Goal: Task Accomplishment & Management: Manage account settings

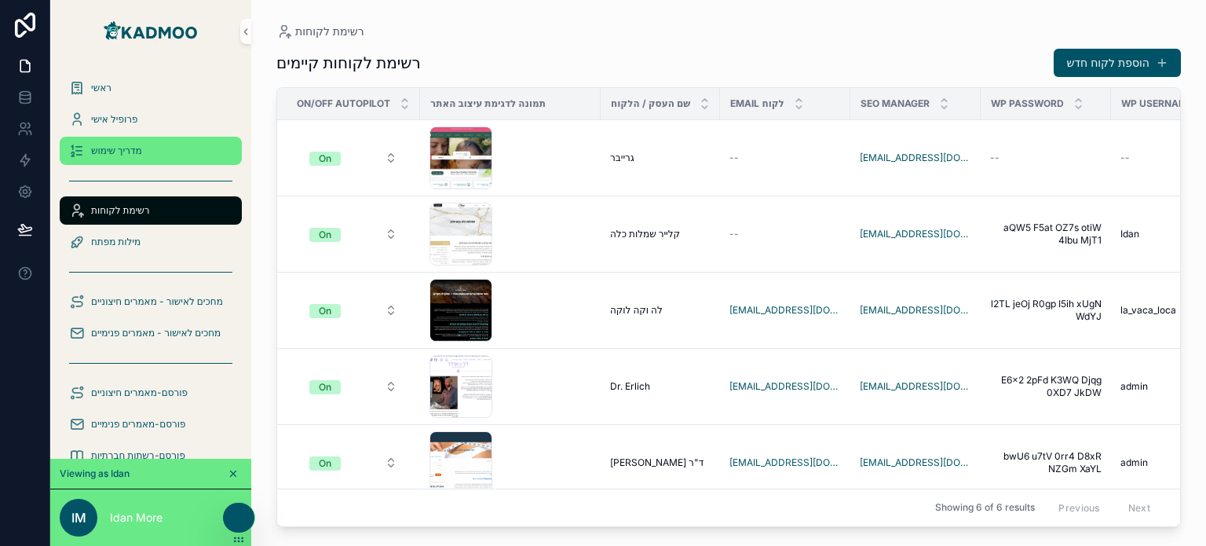
click at [112, 149] on span "מדריך שימוש" at bounding box center [116, 151] width 51 height 13
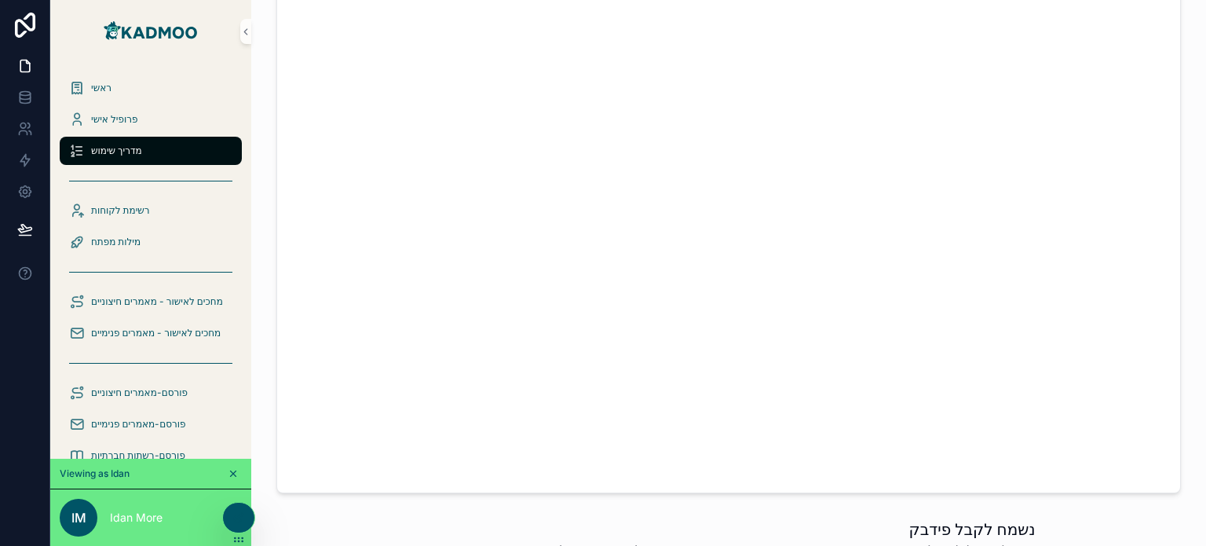
scroll to position [1008, 0]
click at [247, 514] on div at bounding box center [238, 518] width 31 height 30
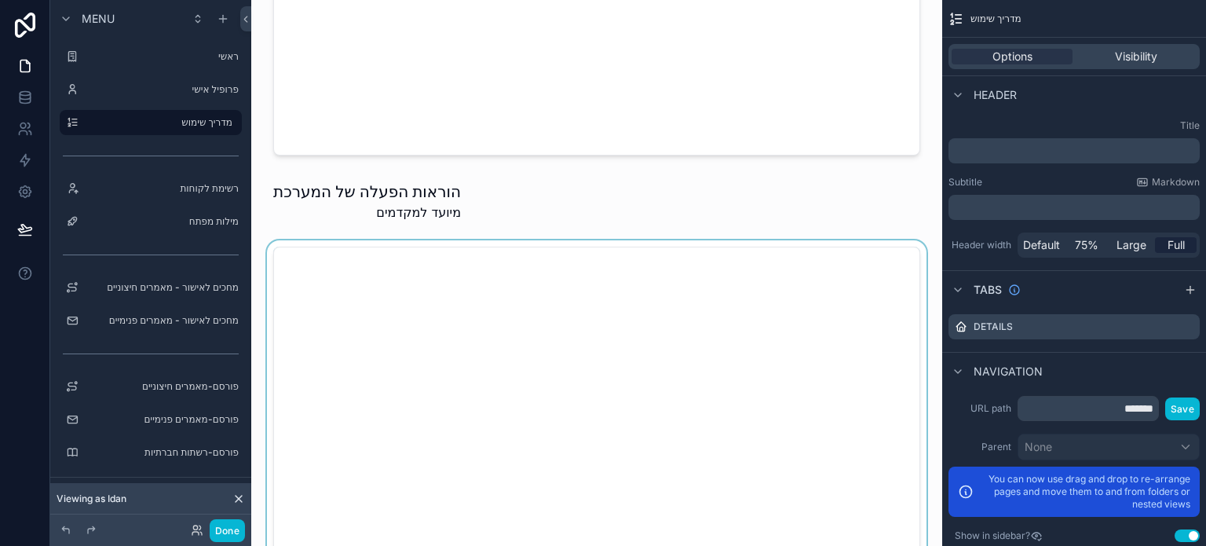
scroll to position [616, 0]
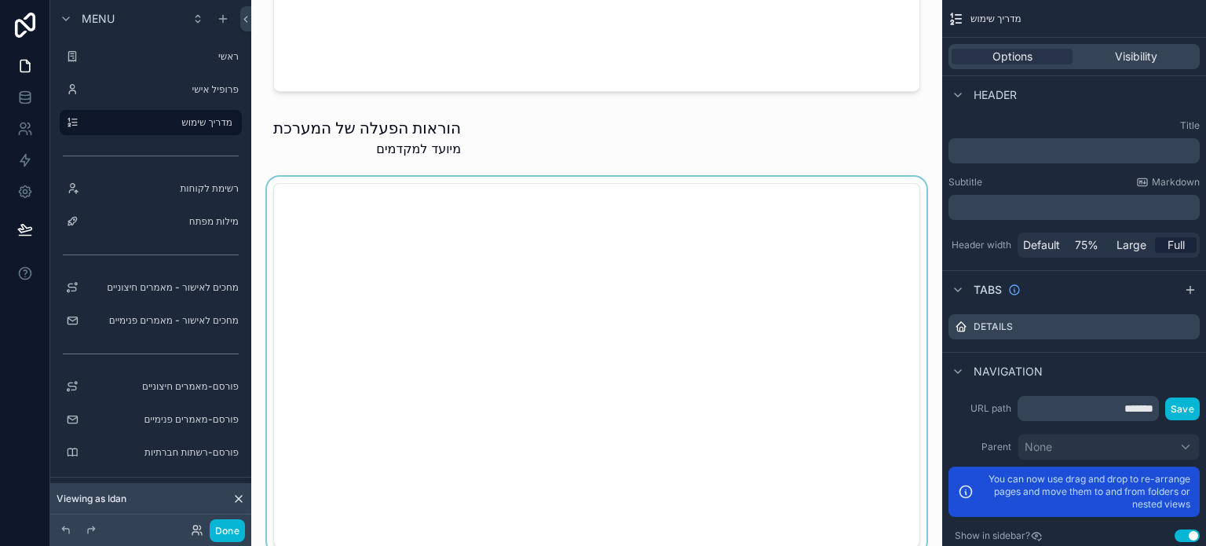
click at [617, 313] on div at bounding box center [597, 365] width 666 height 377
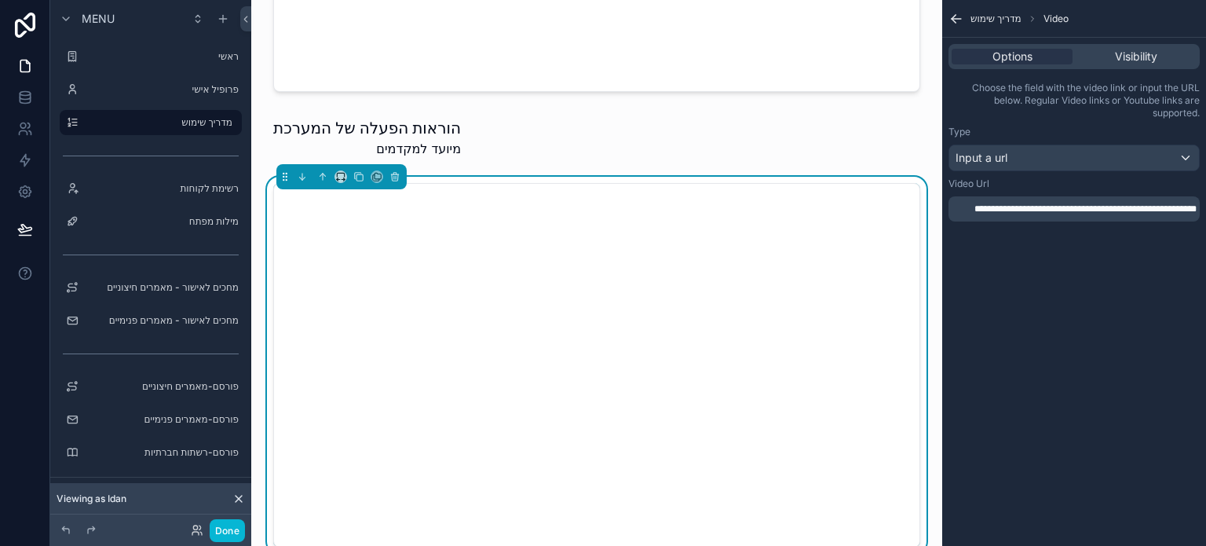
click at [1112, 229] on div "**********" at bounding box center [1074, 205] width 251 height 57
click at [1110, 214] on span "**********" at bounding box center [1086, 208] width 222 height 9
click at [1026, 182] on div "Video Url" at bounding box center [1074, 183] width 251 height 13
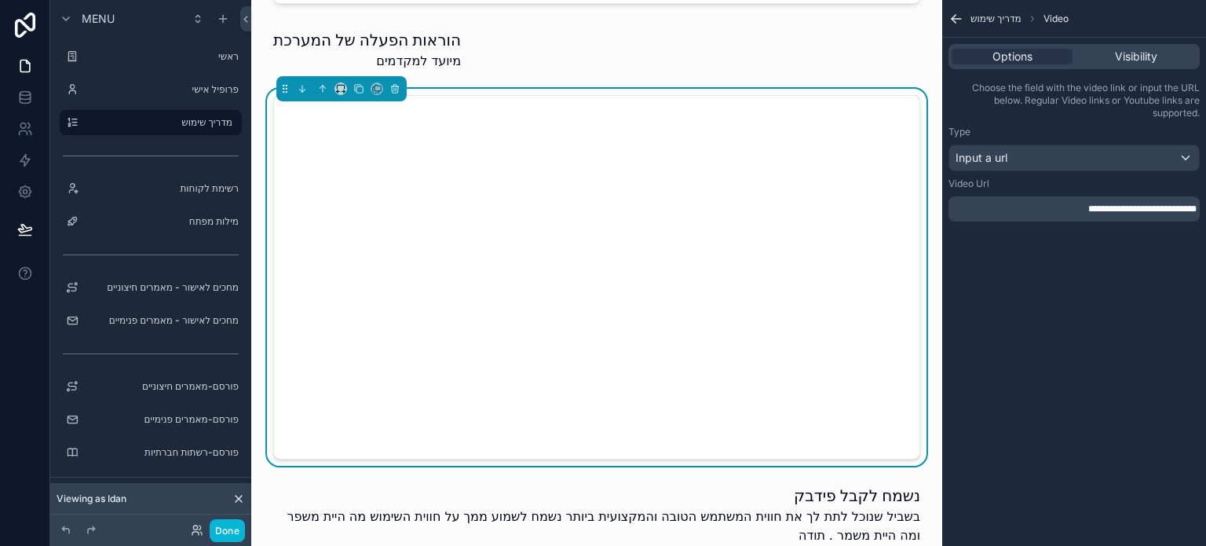
scroll to position [694, 0]
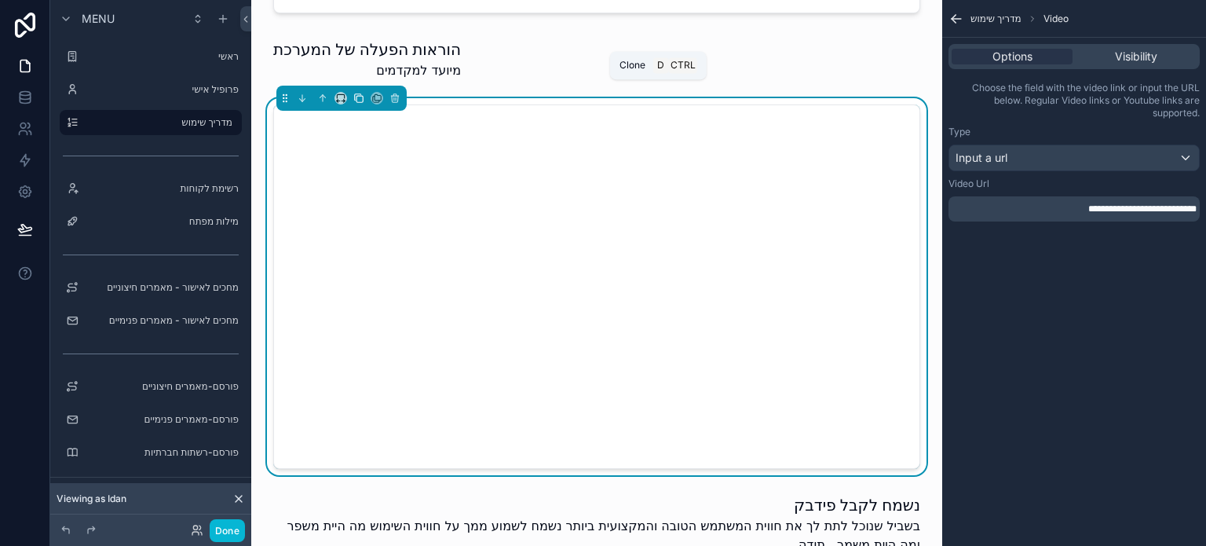
click at [363, 96] on icon at bounding box center [360, 99] width 6 height 6
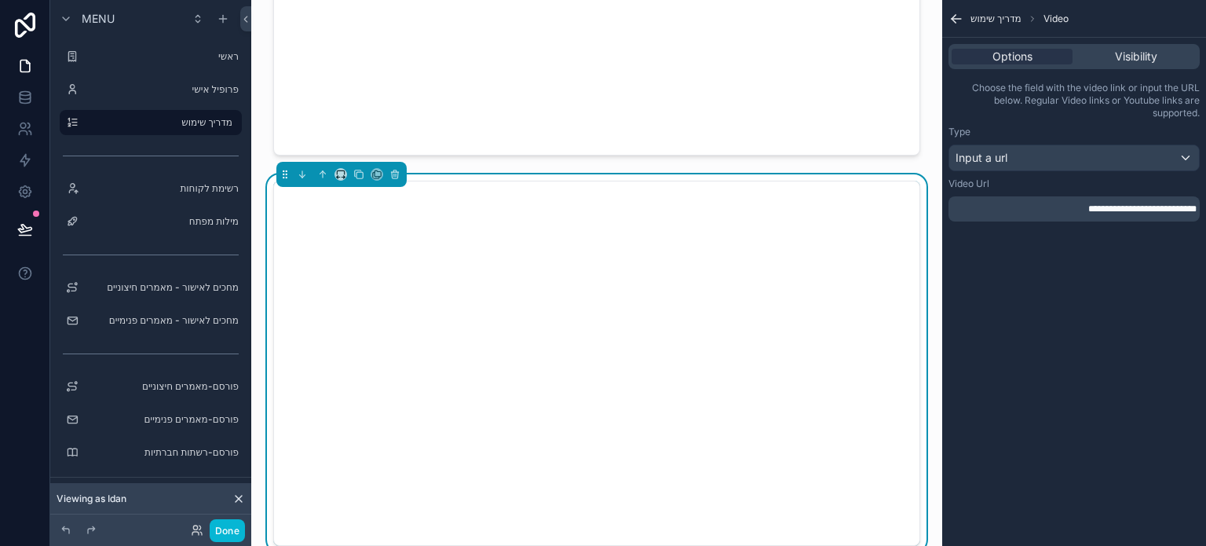
scroll to position [1008, 0]
click at [1088, 204] on span "**********" at bounding box center [1142, 208] width 108 height 9
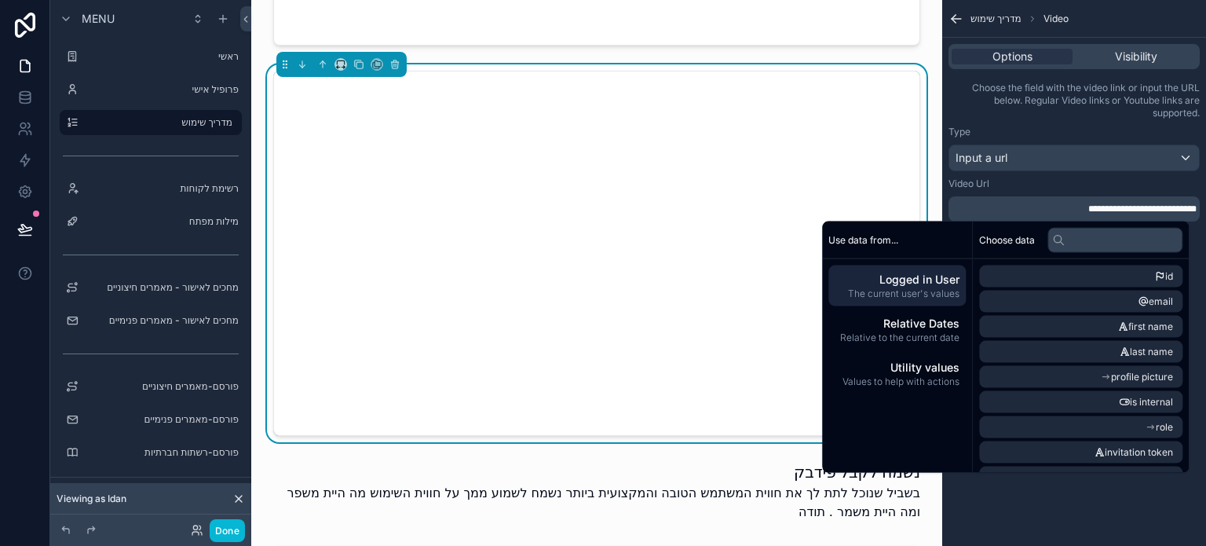
scroll to position [1087, 0]
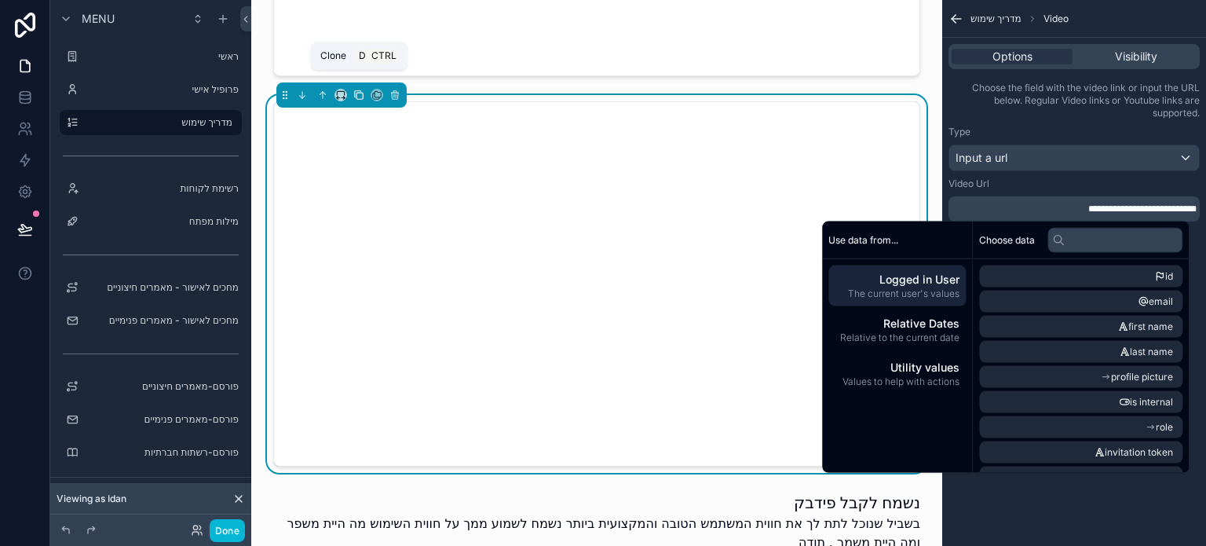
click at [352, 86] on button at bounding box center [358, 94] width 17 height 17
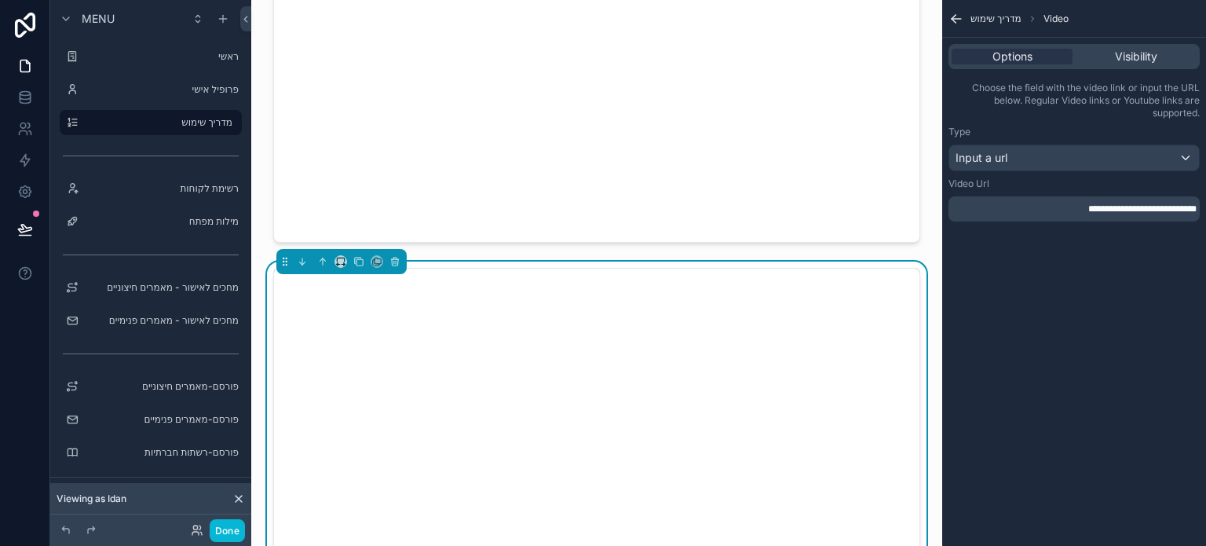
scroll to position [1401, 0]
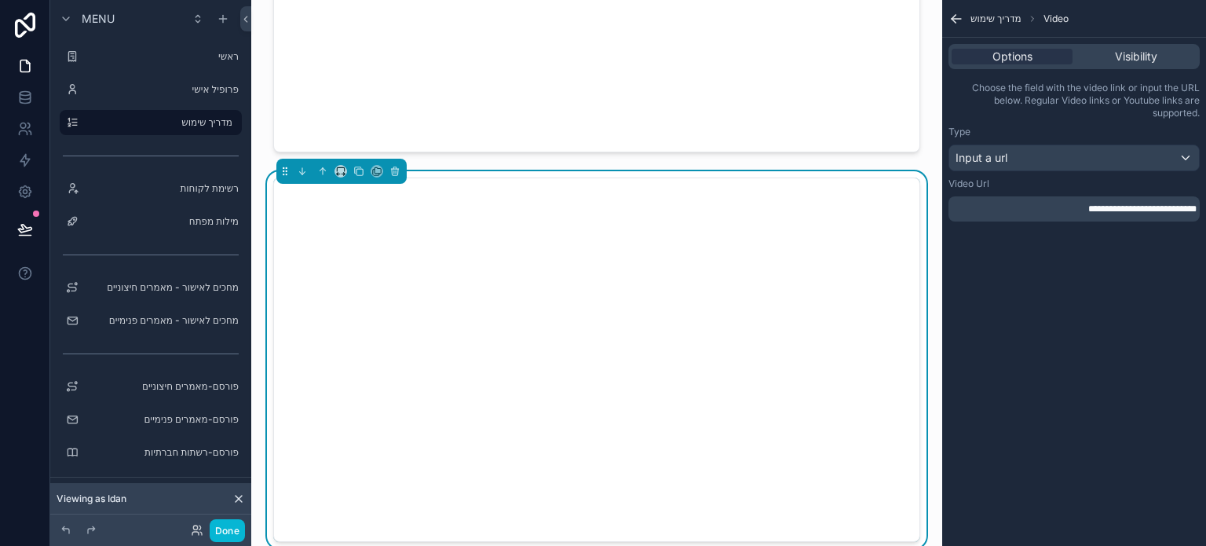
click at [1125, 220] on div "**********" at bounding box center [1074, 208] width 251 height 25
click at [1124, 213] on span "**********" at bounding box center [1142, 208] width 108 height 9
click at [1014, 181] on div "Video Url" at bounding box center [1074, 183] width 251 height 13
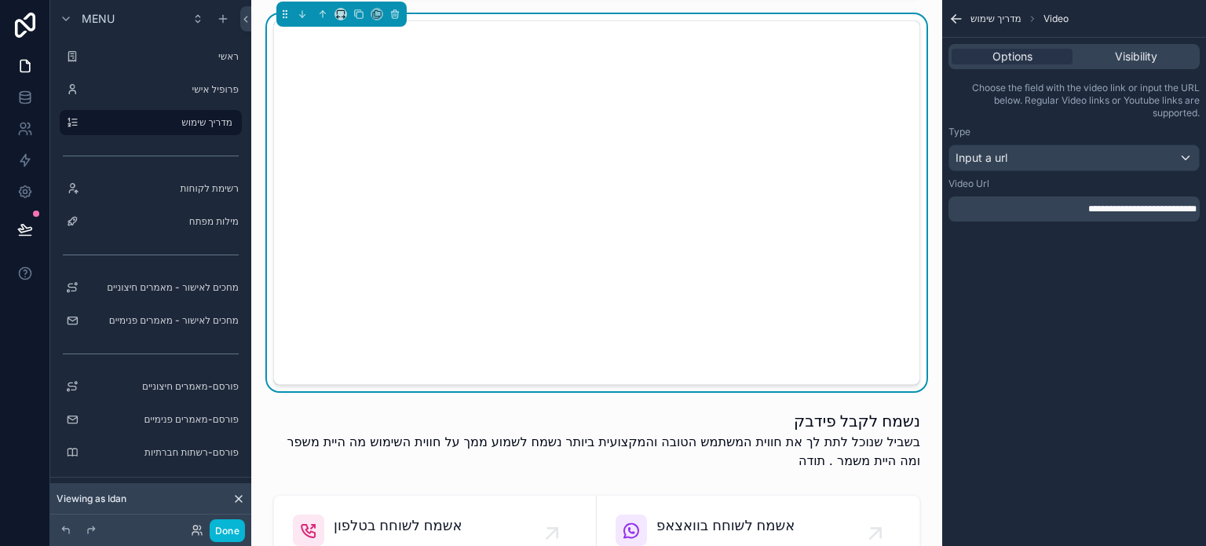
scroll to position [1480, 0]
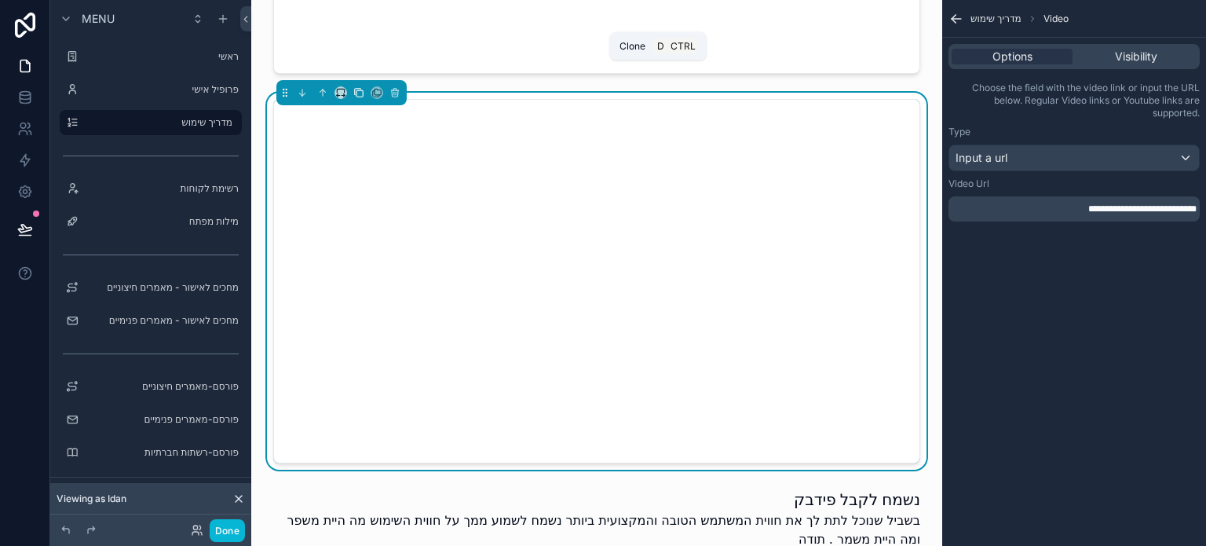
click at [355, 87] on icon at bounding box center [358, 92] width 11 height 11
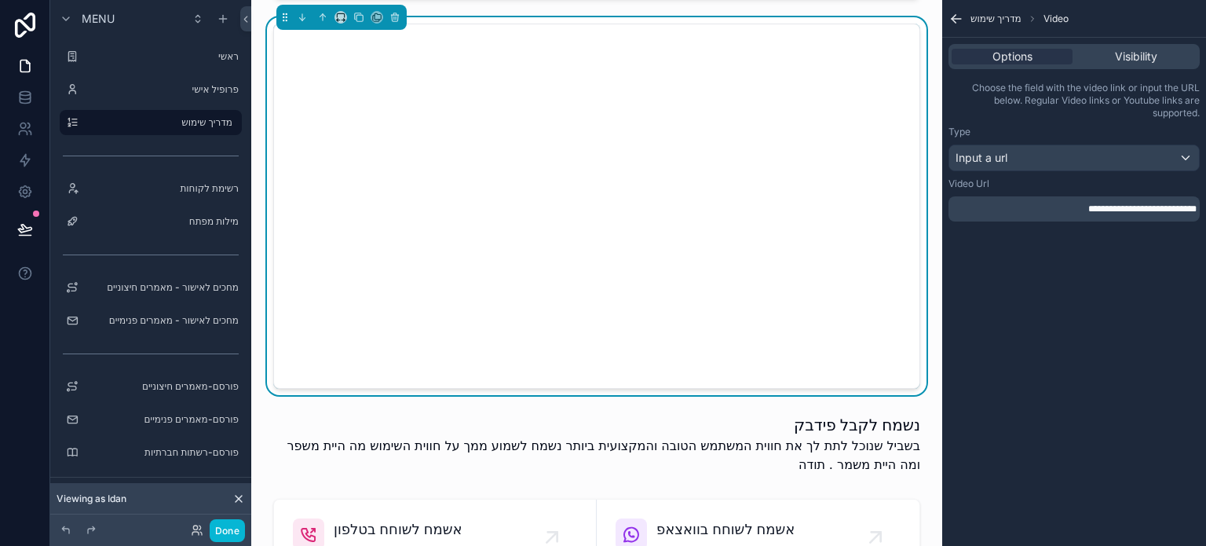
scroll to position [1872, 0]
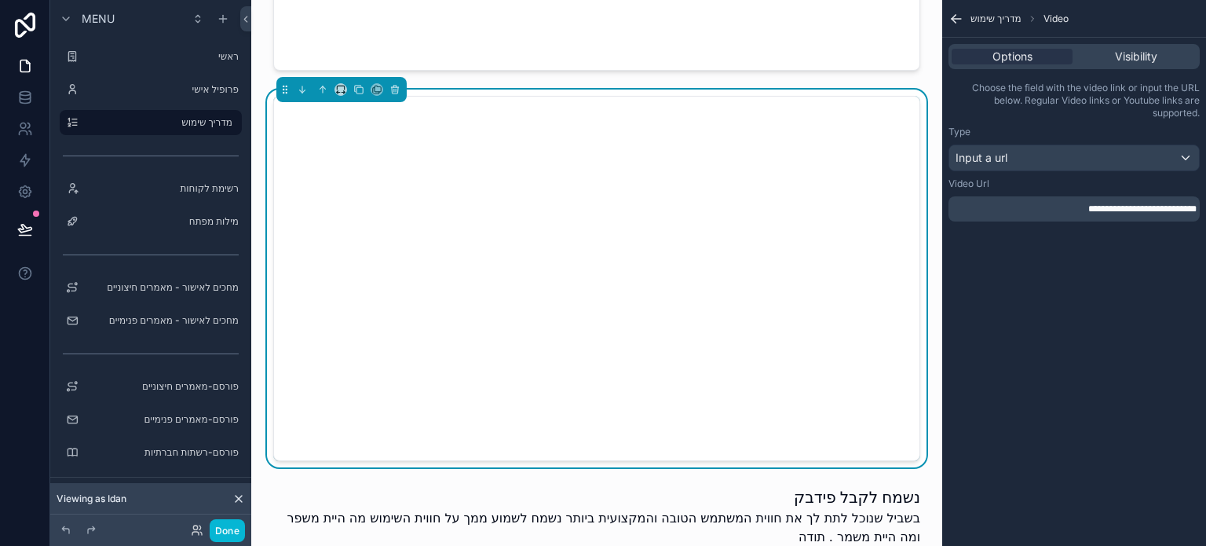
click at [1134, 213] on span "**********" at bounding box center [1142, 208] width 108 height 9
click at [1053, 510] on div "**********" at bounding box center [1074, 273] width 264 height 546
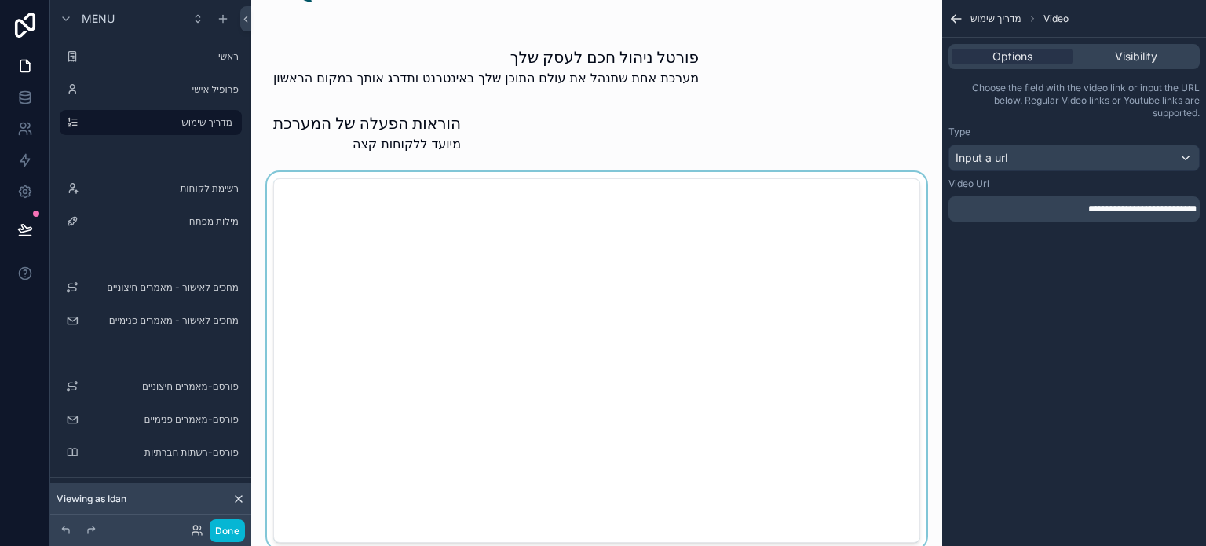
scroll to position [157, 0]
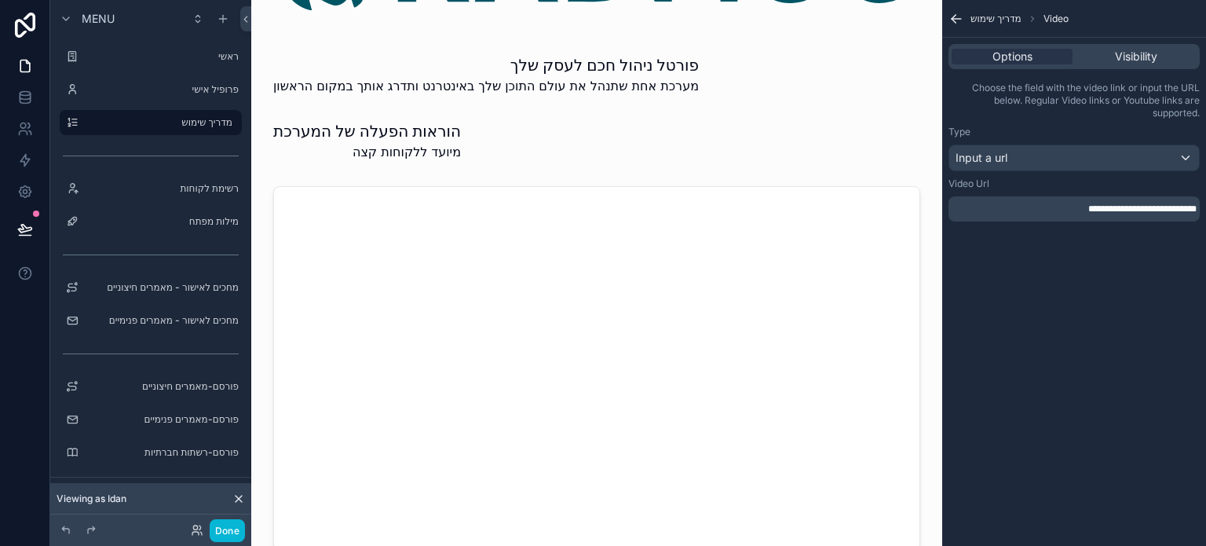
click at [1096, 207] on span "**********" at bounding box center [1142, 208] width 108 height 9
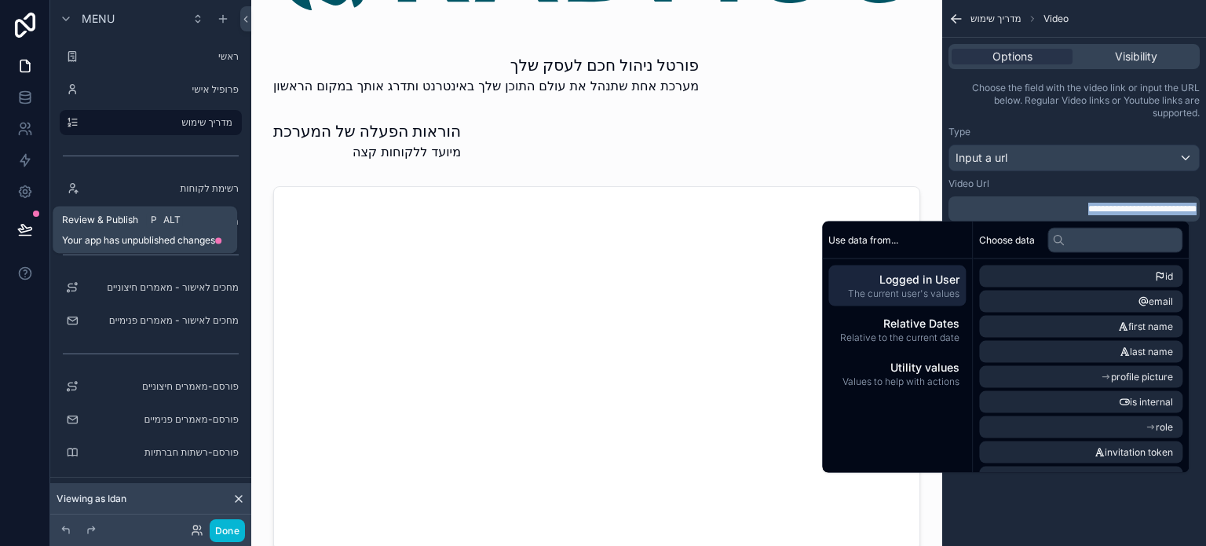
click at [21, 234] on icon at bounding box center [25, 229] width 16 height 16
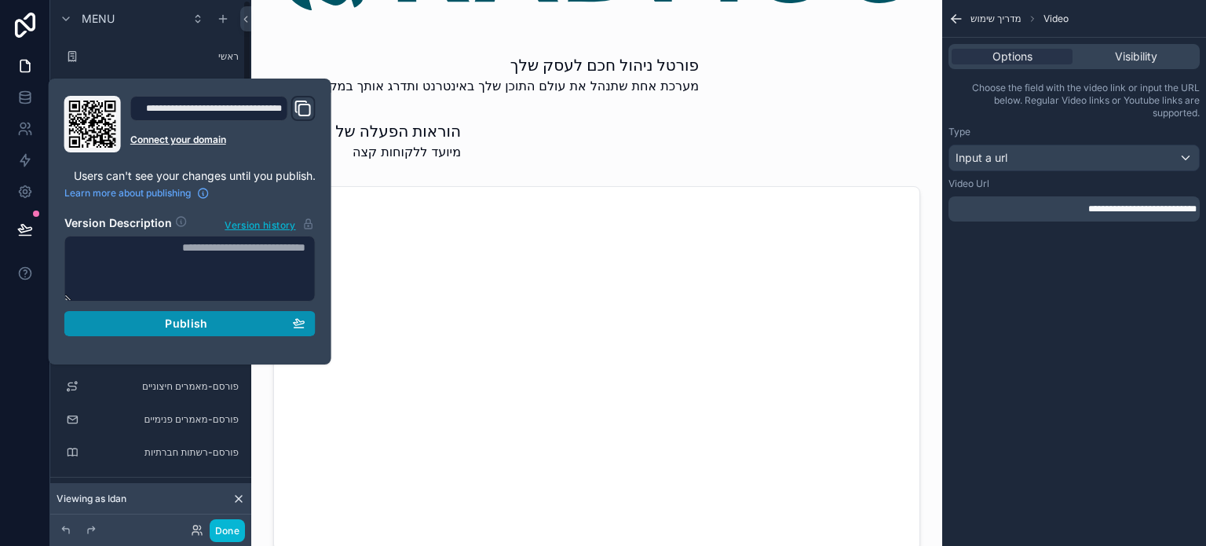
click at [207, 326] on div "Publish" at bounding box center [190, 323] width 231 height 14
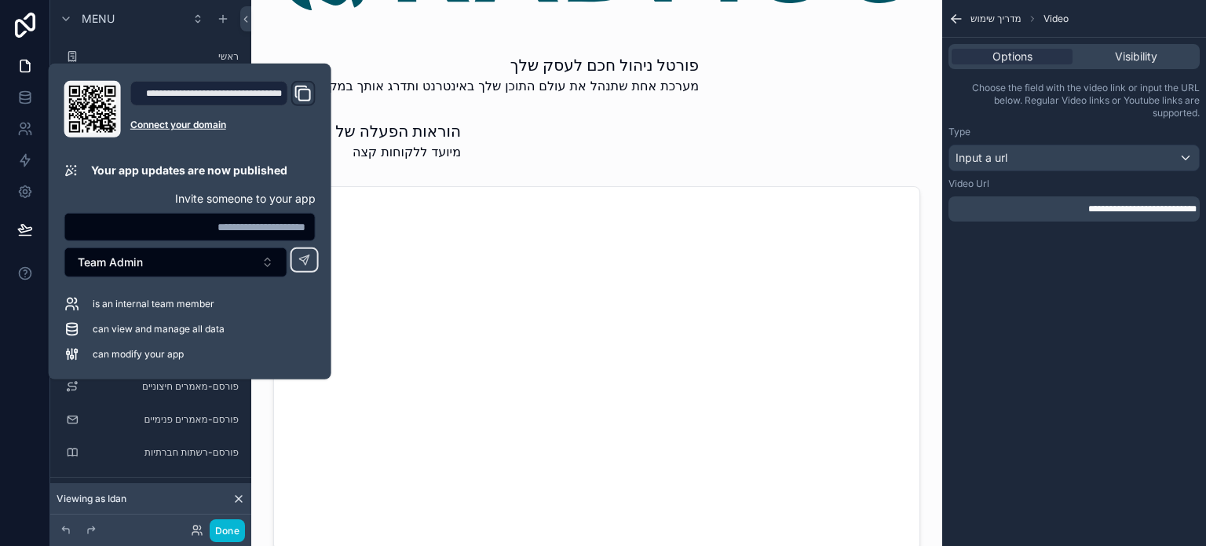
click at [193, 218] on input "text" at bounding box center [190, 227] width 250 height 22
click at [296, 144] on div "**********" at bounding box center [190, 221] width 264 height 281
click at [219, 539] on button "Done" at bounding box center [227, 530] width 35 height 23
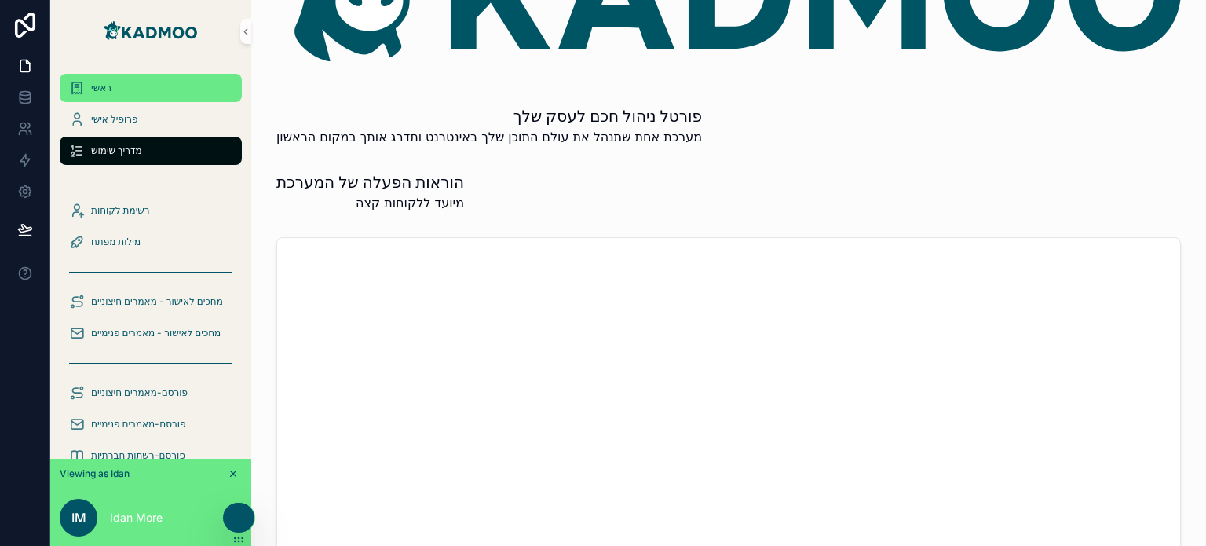
click at [86, 90] on div "ראשי" at bounding box center [150, 87] width 163 height 25
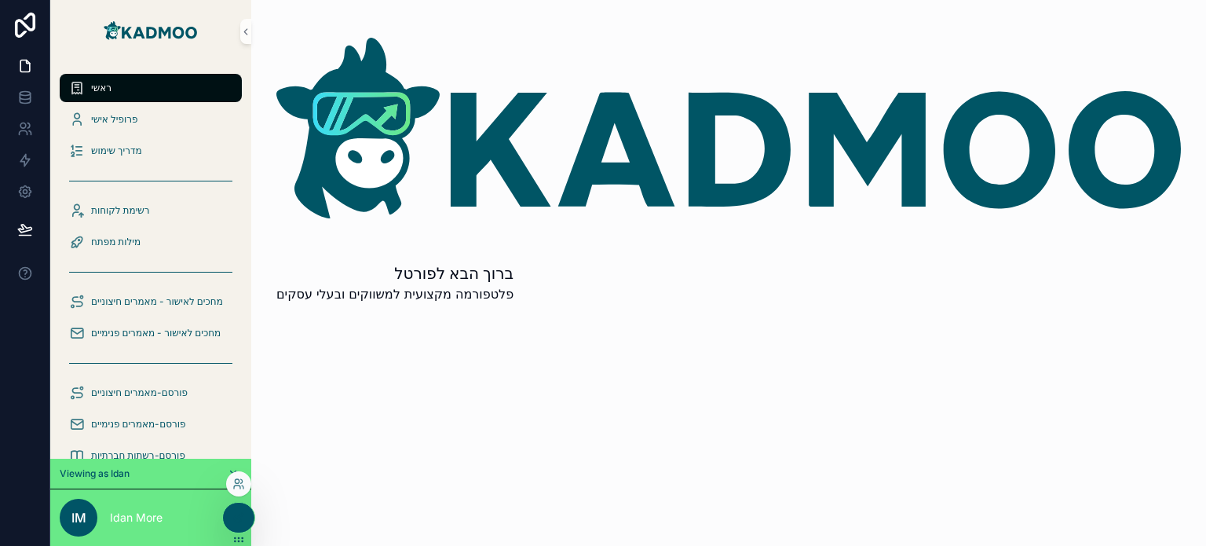
click at [229, 485] on div at bounding box center [238, 483] width 25 height 25
click at [233, 489] on div at bounding box center [238, 483] width 25 height 25
click at [239, 483] on icon at bounding box center [238, 483] width 13 height 13
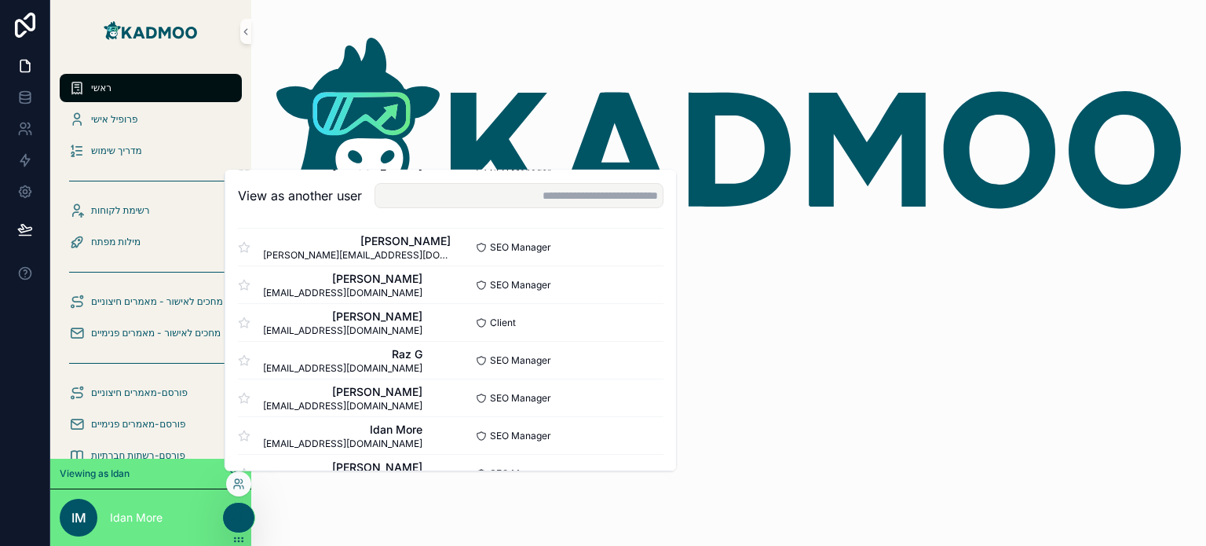
scroll to position [314, 0]
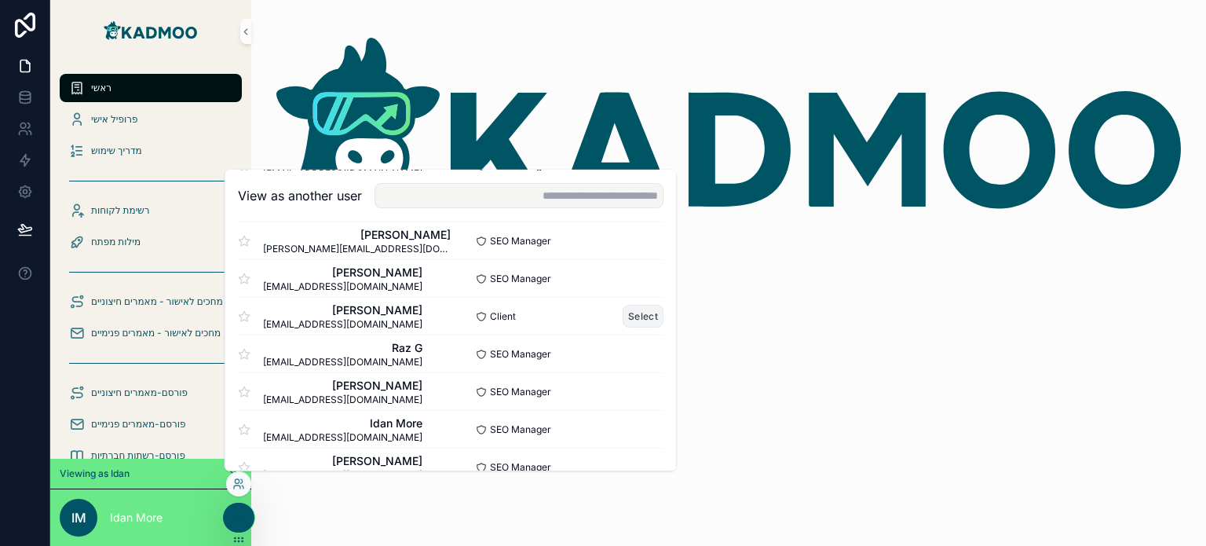
click at [628, 316] on button "Select" at bounding box center [643, 316] width 41 height 23
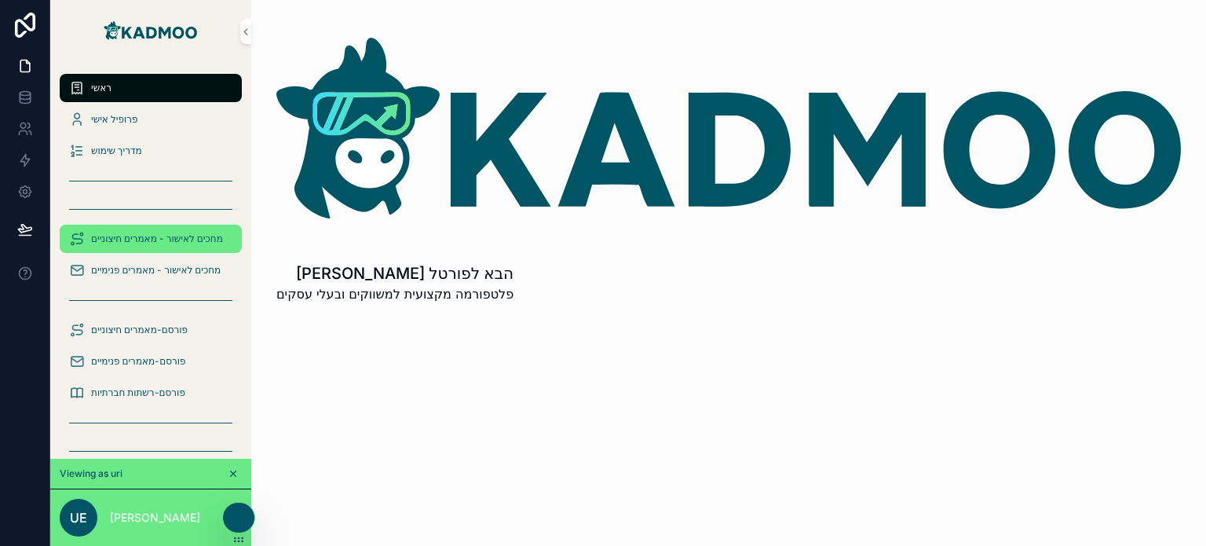
click at [179, 237] on span "מחכים לאישור - מאמרים חיצוניים" at bounding box center [157, 238] width 132 height 13
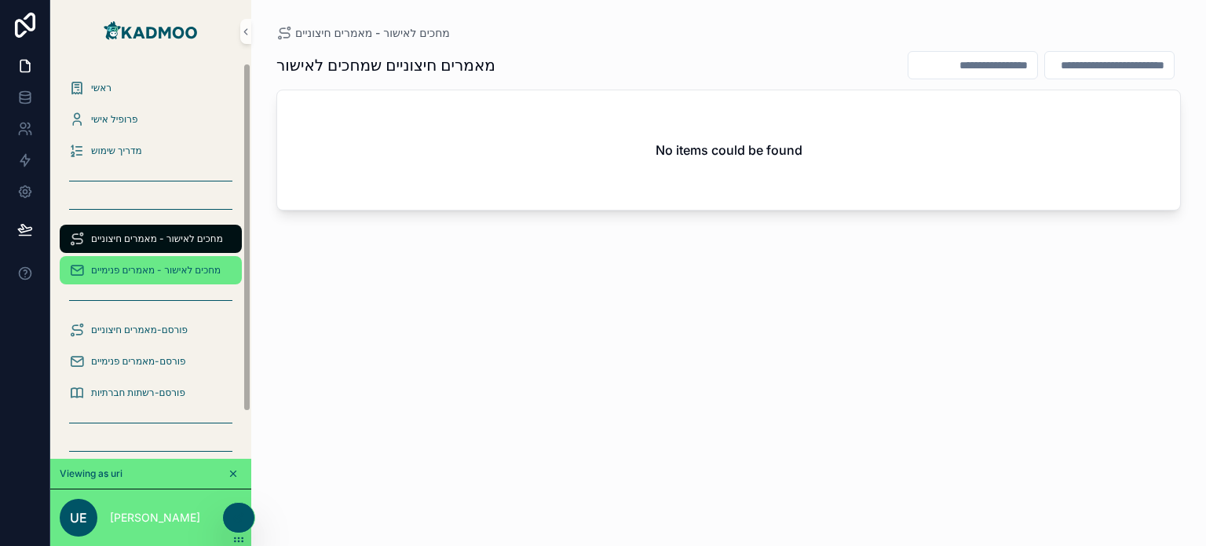
click at [108, 265] on span "מחכים לאישור - מאמרים פנימיים" at bounding box center [156, 270] width 130 height 13
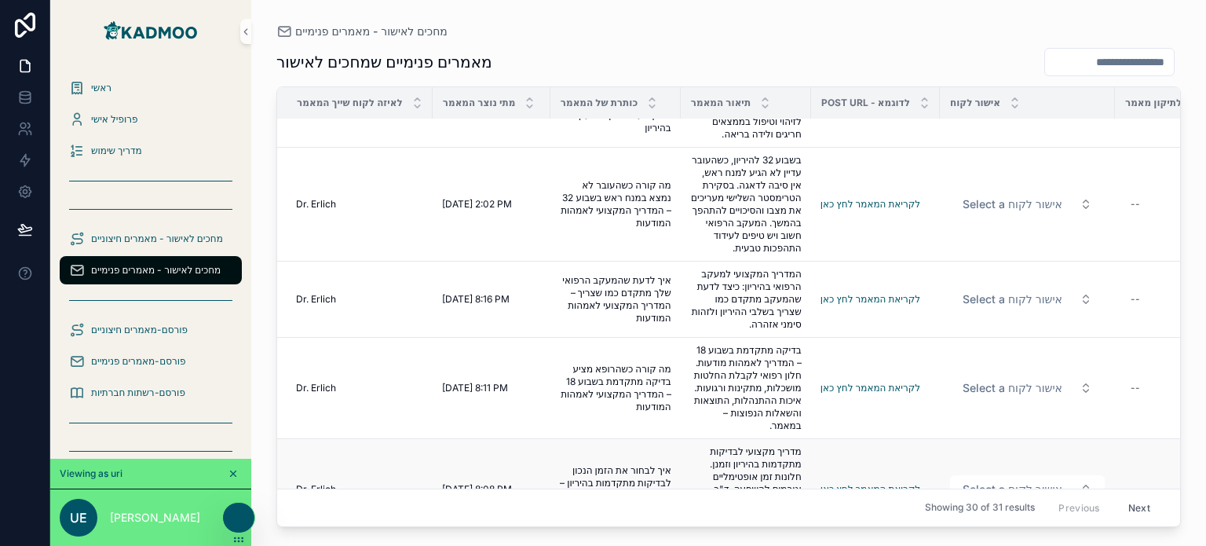
scroll to position [314, 0]
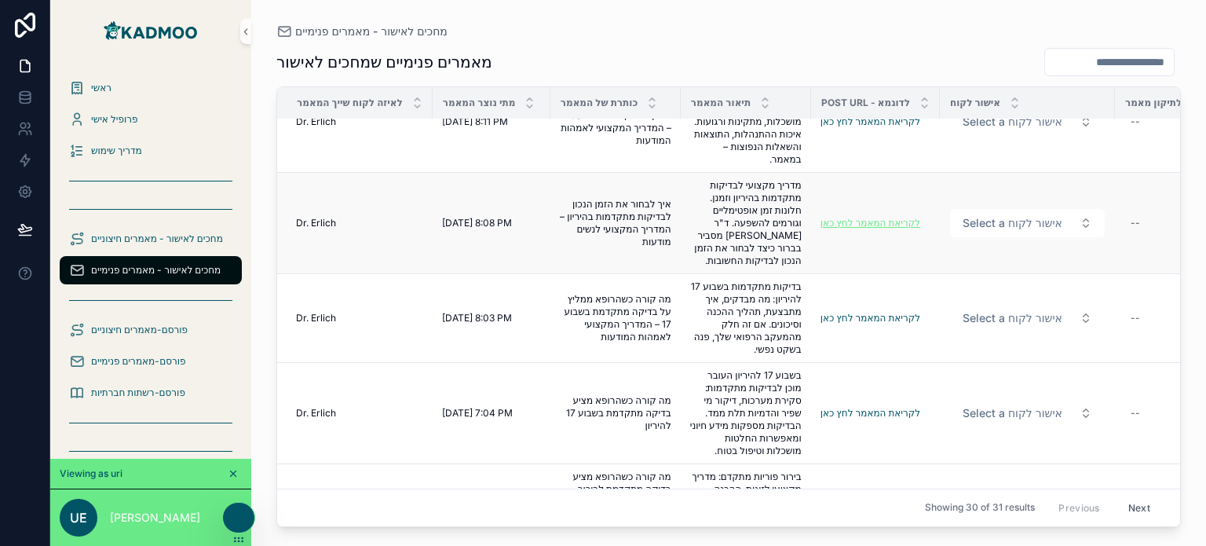
click at [887, 229] on link "לקריאת המאמר לחץ כאן" at bounding box center [871, 223] width 100 height 12
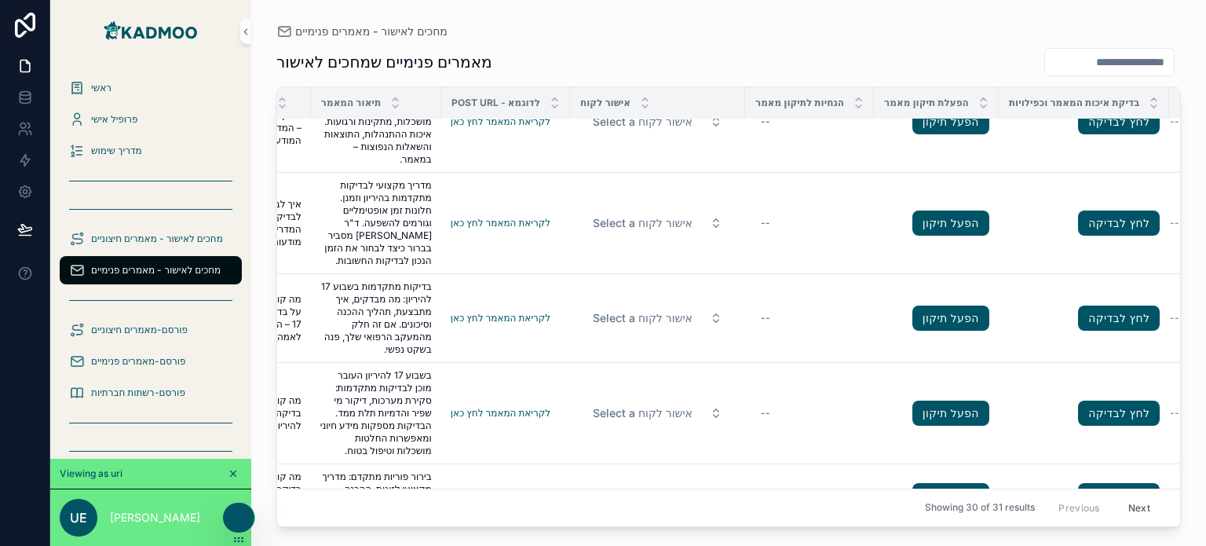
scroll to position [314, 384]
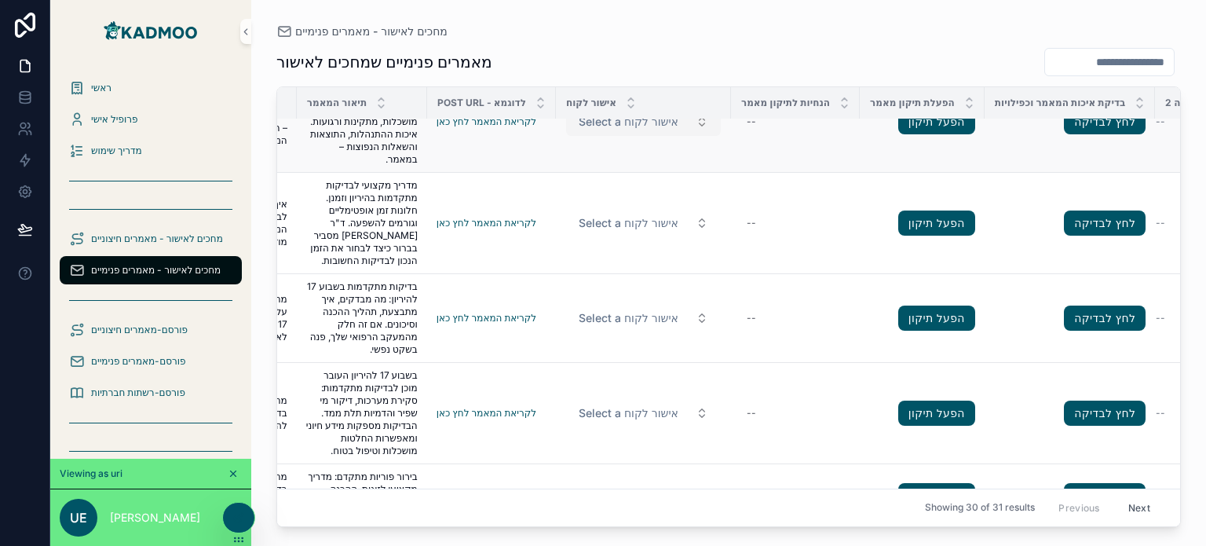
click at [623, 130] on span "Select a אישור לקוח" at bounding box center [629, 122] width 100 height 16
click at [669, 59] on div "מאמרים פנימיים שמחכים לאישור" at bounding box center [728, 62] width 905 height 30
click at [787, 134] on div "--" at bounding box center [796, 121] width 110 height 25
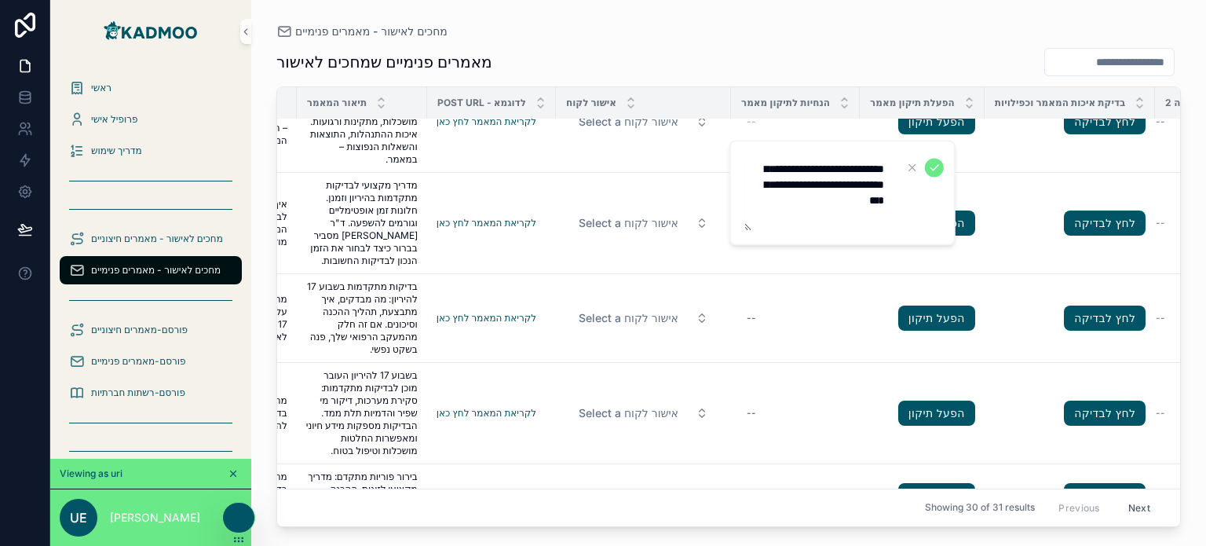
type textarea "**********"
click at [931, 169] on icon "submit" at bounding box center [934, 167] width 13 height 13
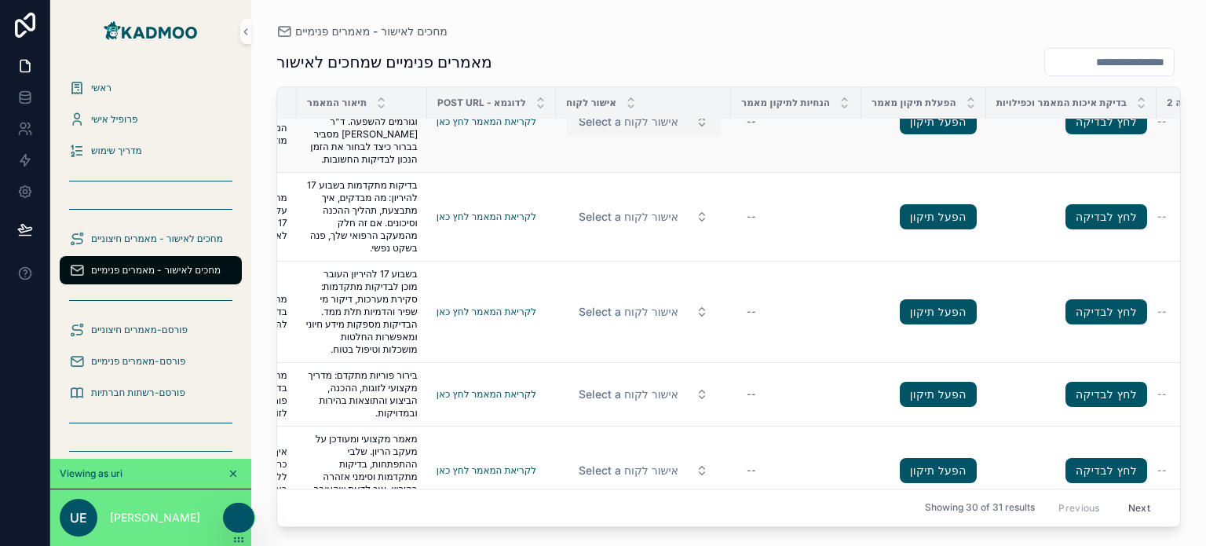
scroll to position [180, 384]
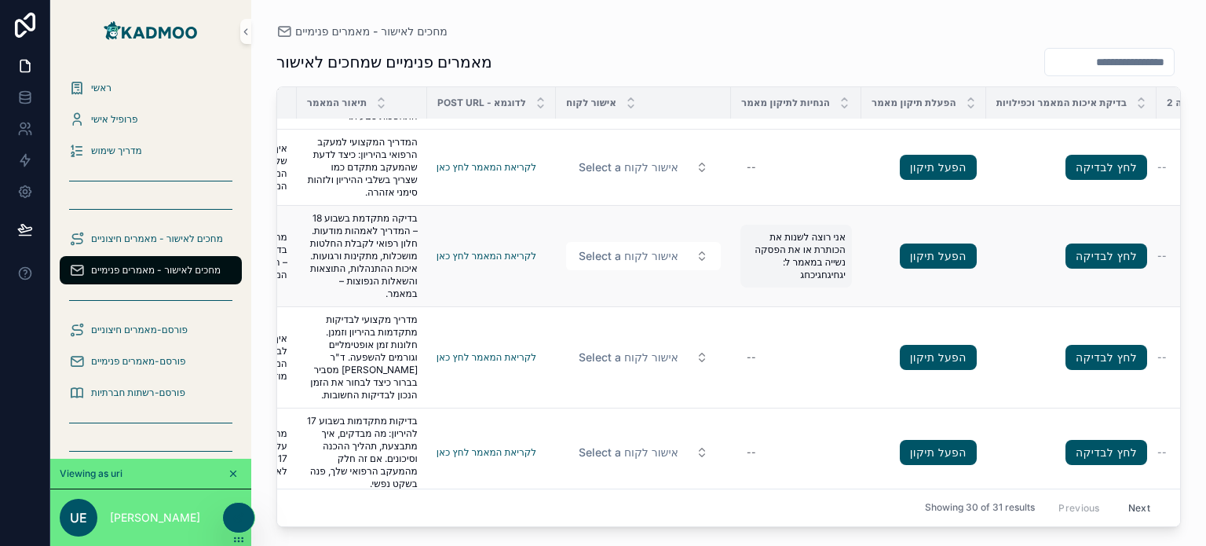
click at [810, 269] on span "אני רוצה לשנות את הכותרת או את הפסקה נשייה במאמר ל: יגחיגחגיכחג" at bounding box center [796, 256] width 99 height 50
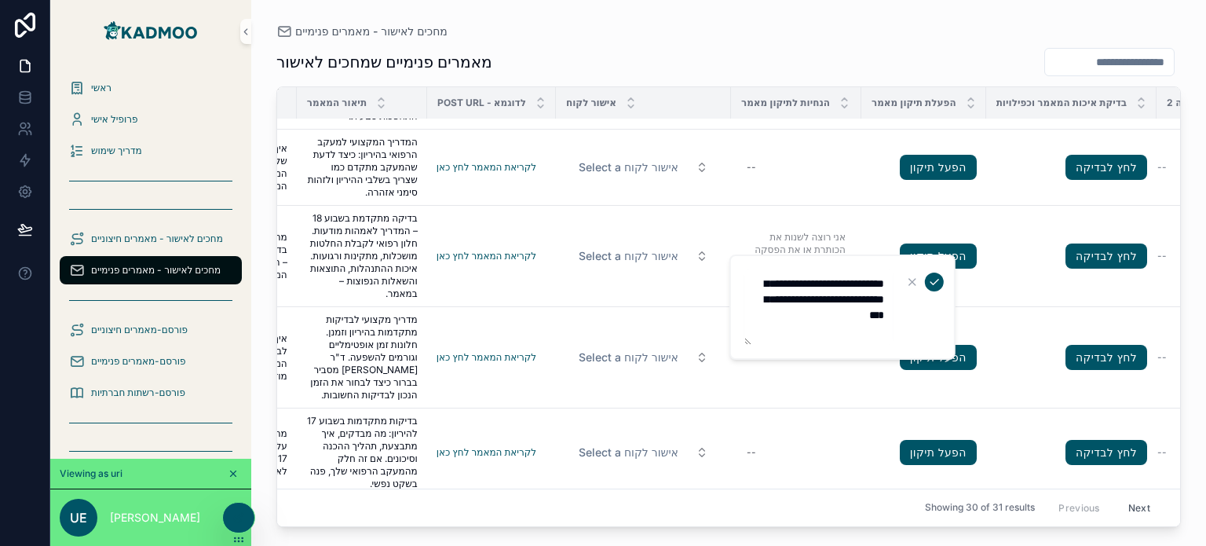
click at [874, 297] on textarea "**********" at bounding box center [819, 306] width 149 height 75
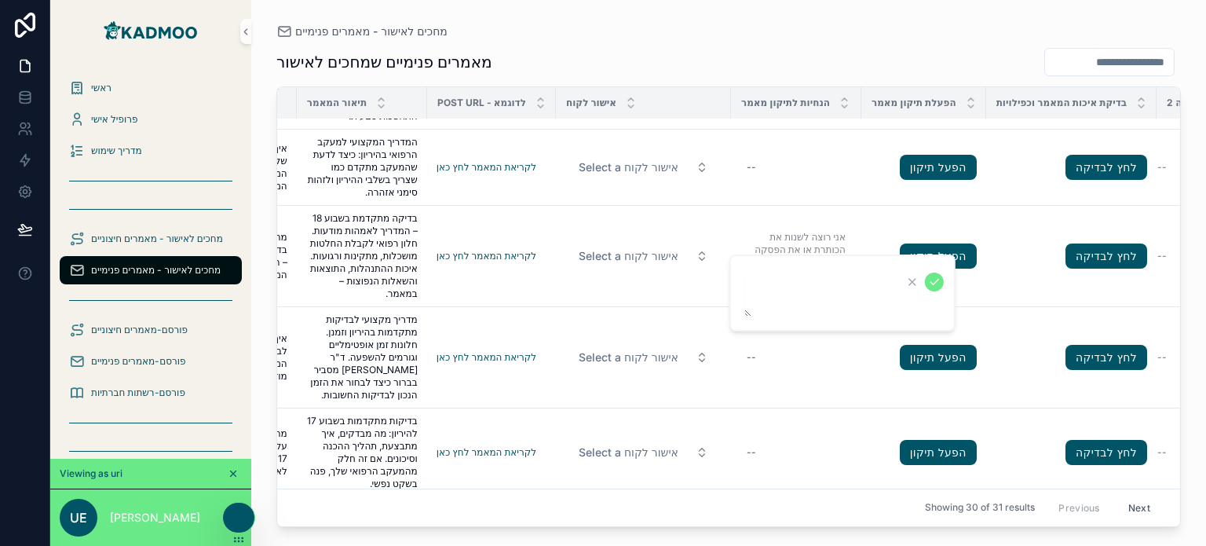
click at [933, 284] on icon "submit" at bounding box center [934, 282] width 13 height 13
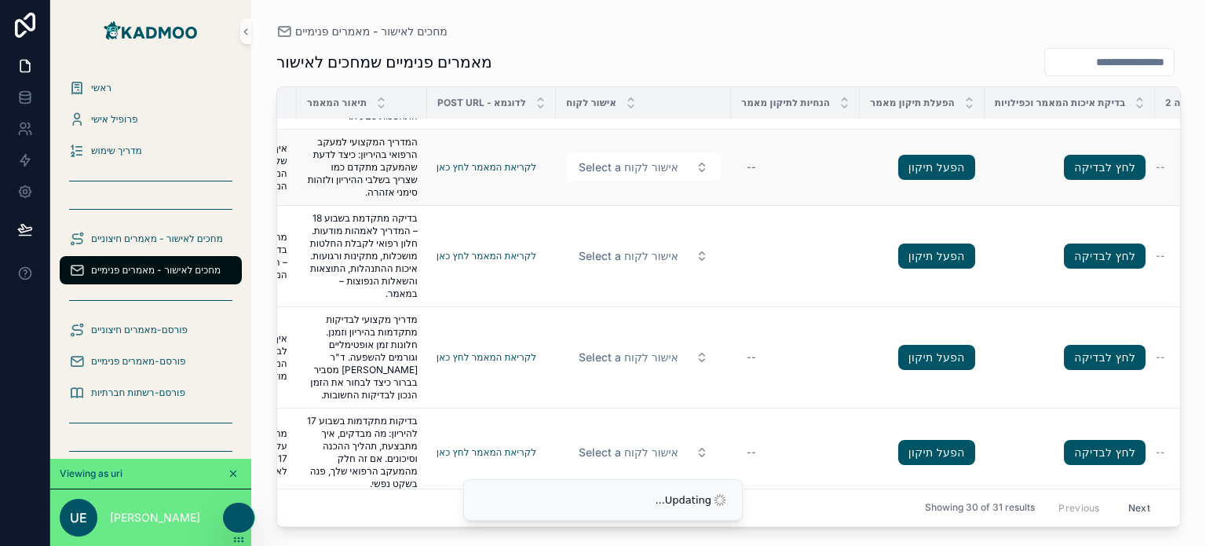
scroll to position [0, 384]
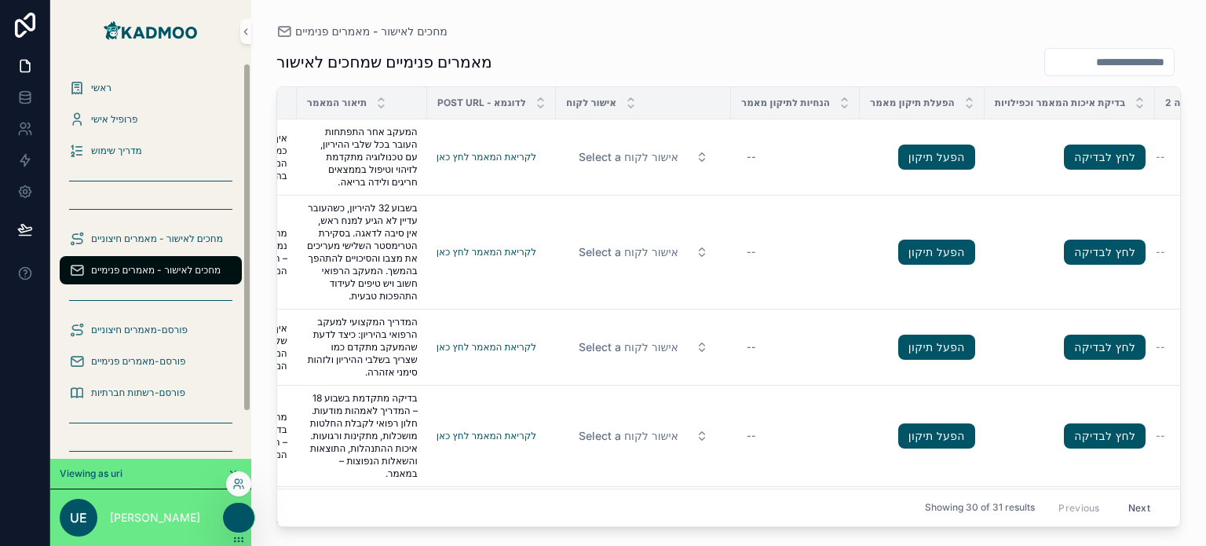
click at [236, 509] on div at bounding box center [238, 518] width 31 height 30
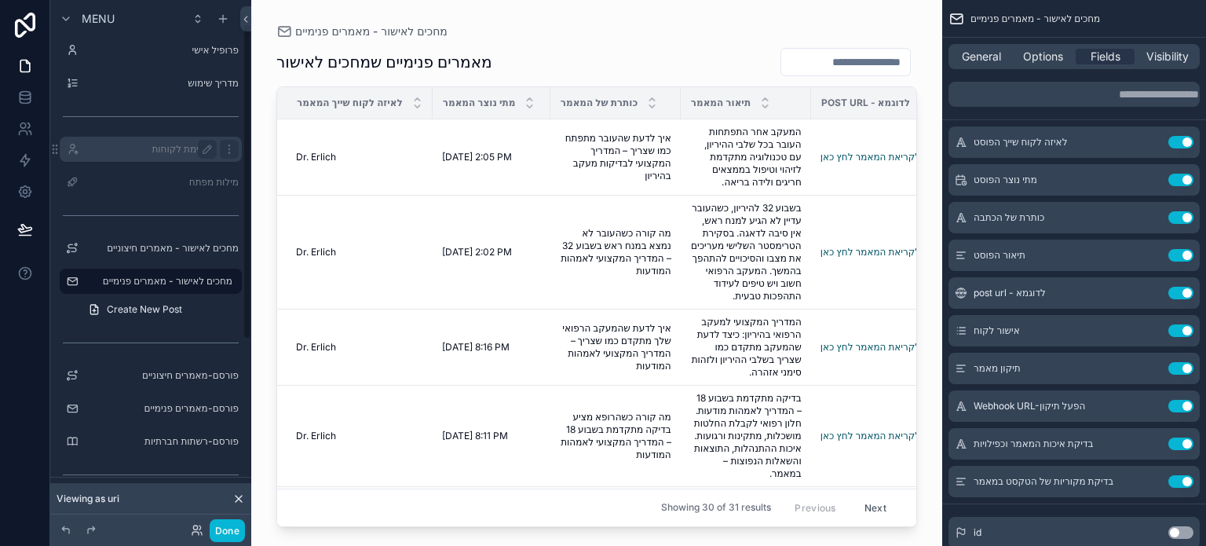
scroll to position [0, 0]
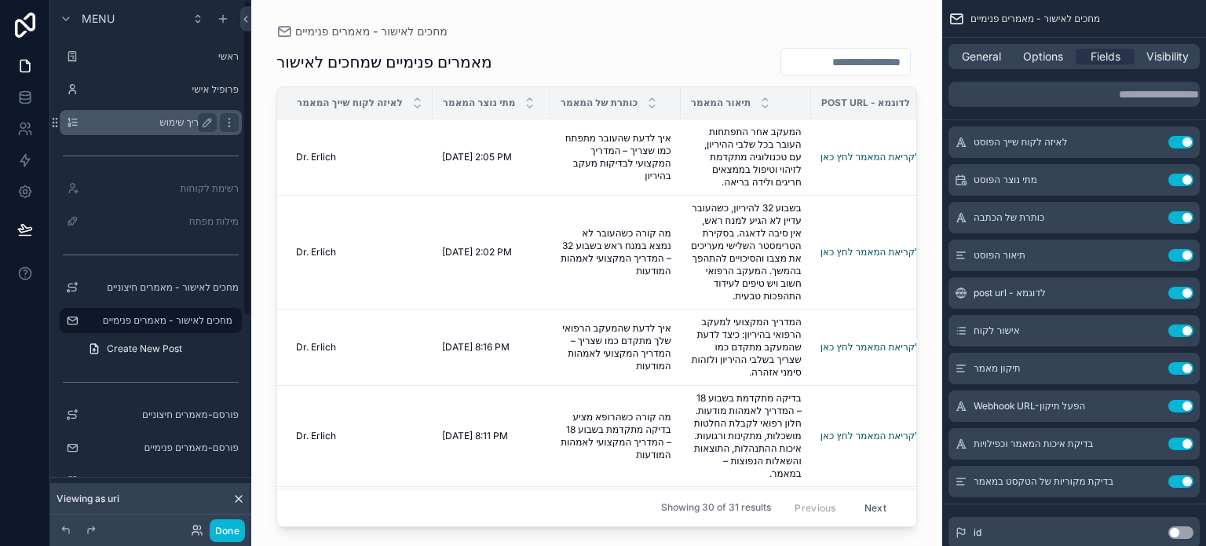
click at [188, 130] on div "מדריך שימוש" at bounding box center [151, 122] width 132 height 19
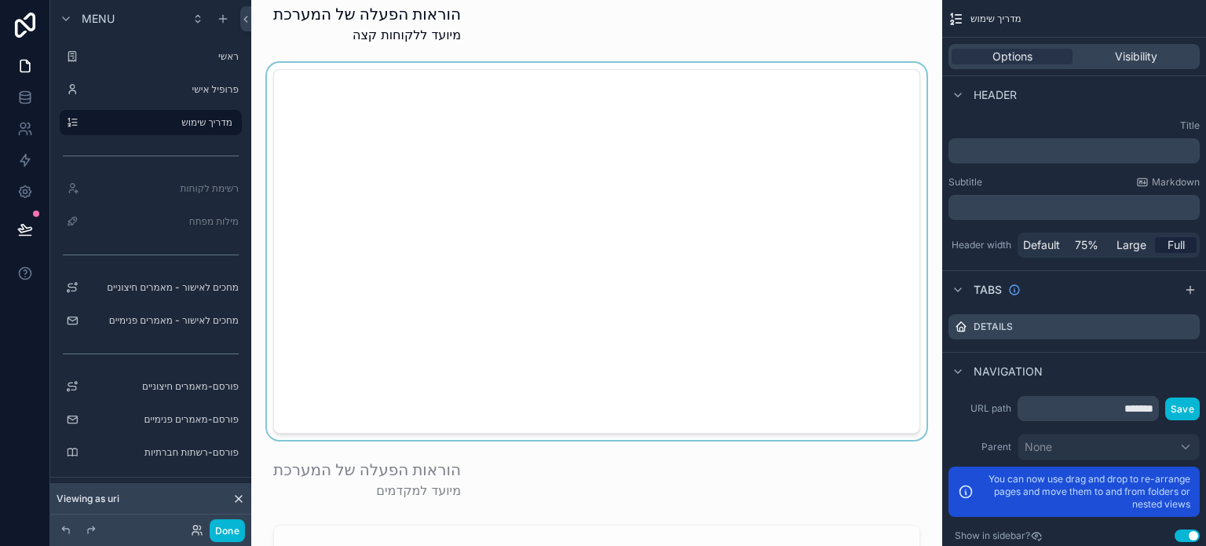
scroll to position [314, 0]
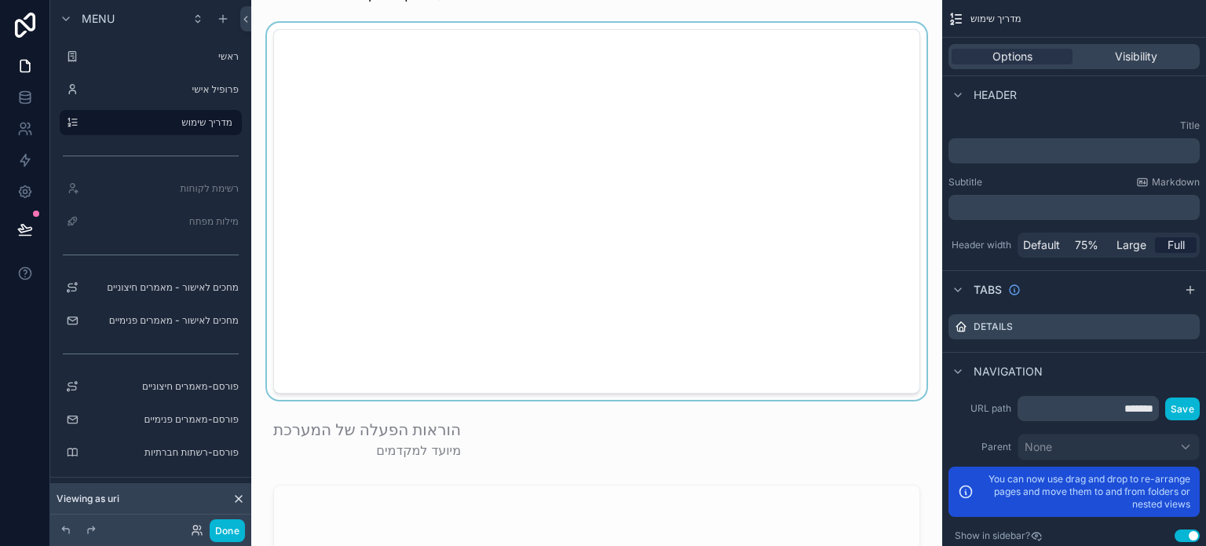
click at [638, 240] on div at bounding box center [597, 211] width 666 height 377
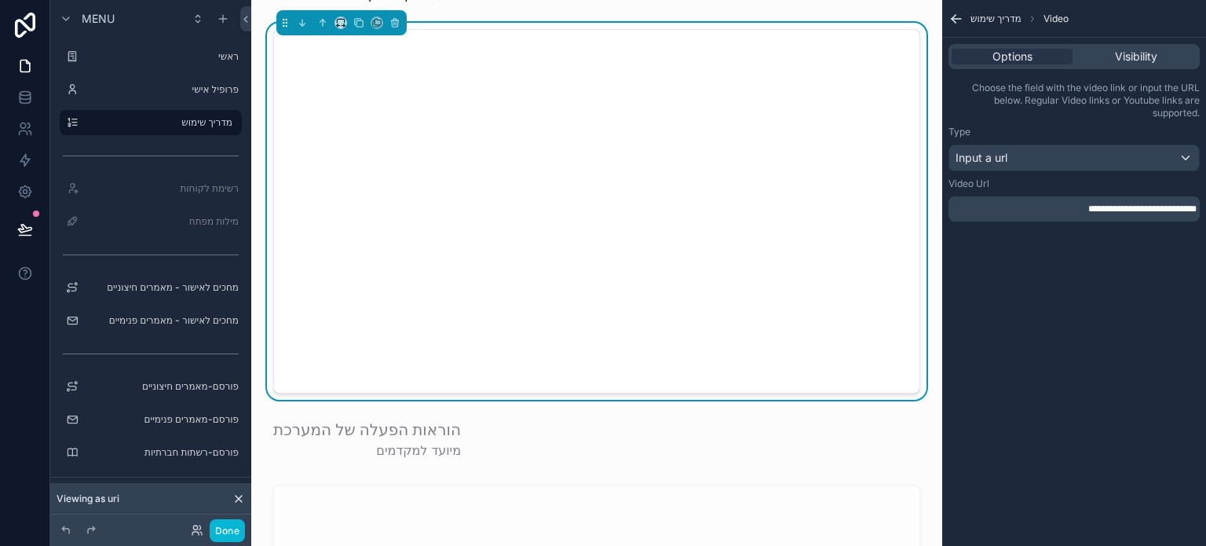
click at [1088, 211] on span "**********" at bounding box center [1142, 208] width 108 height 9
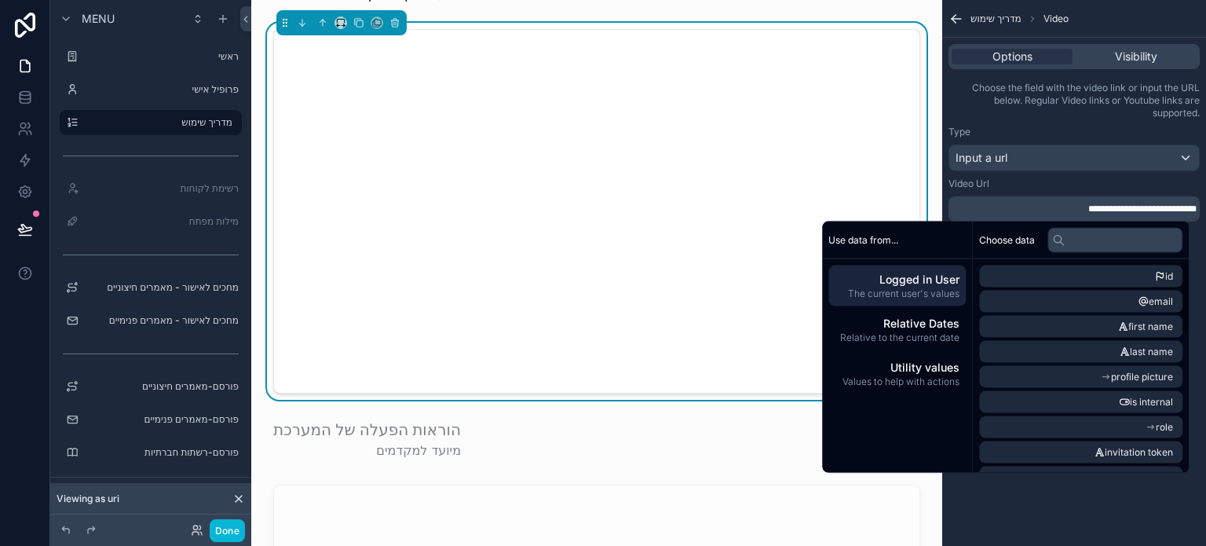
click at [1049, 513] on div "**********" at bounding box center [1074, 273] width 264 height 546
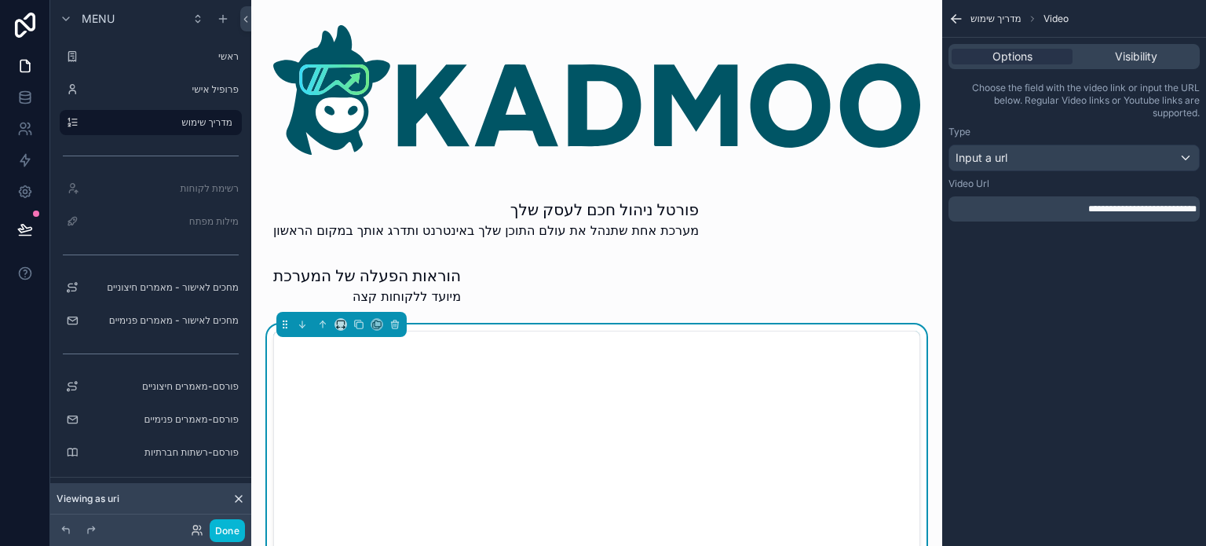
scroll to position [0, 0]
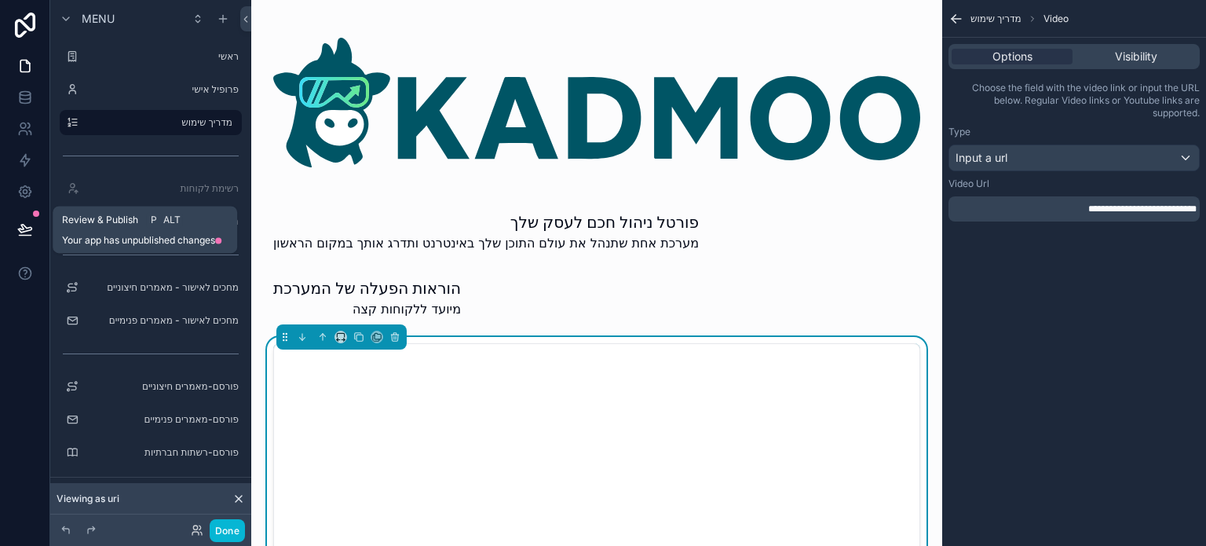
click at [21, 224] on icon at bounding box center [25, 229] width 16 height 16
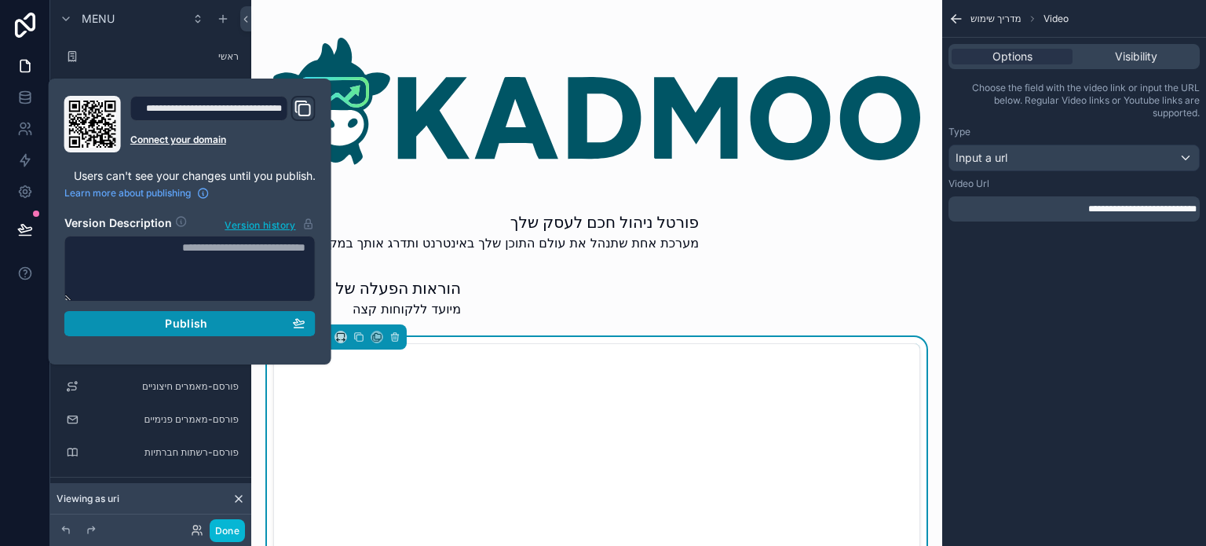
click at [179, 327] on span "Publish" at bounding box center [186, 323] width 42 height 14
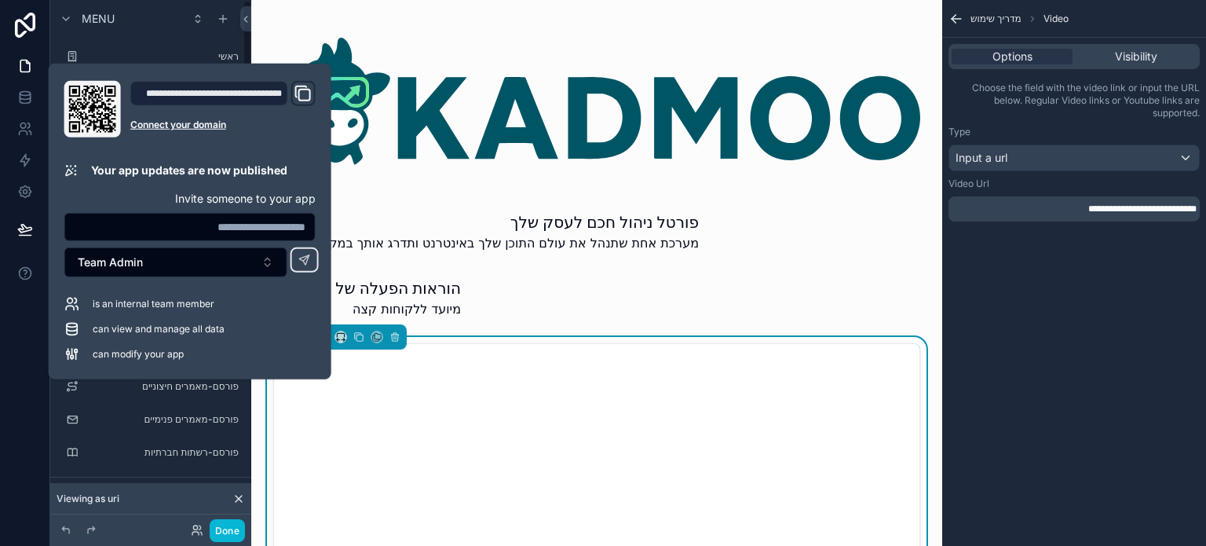
click at [169, 32] on div "Menu" at bounding box center [150, 19] width 201 height 38
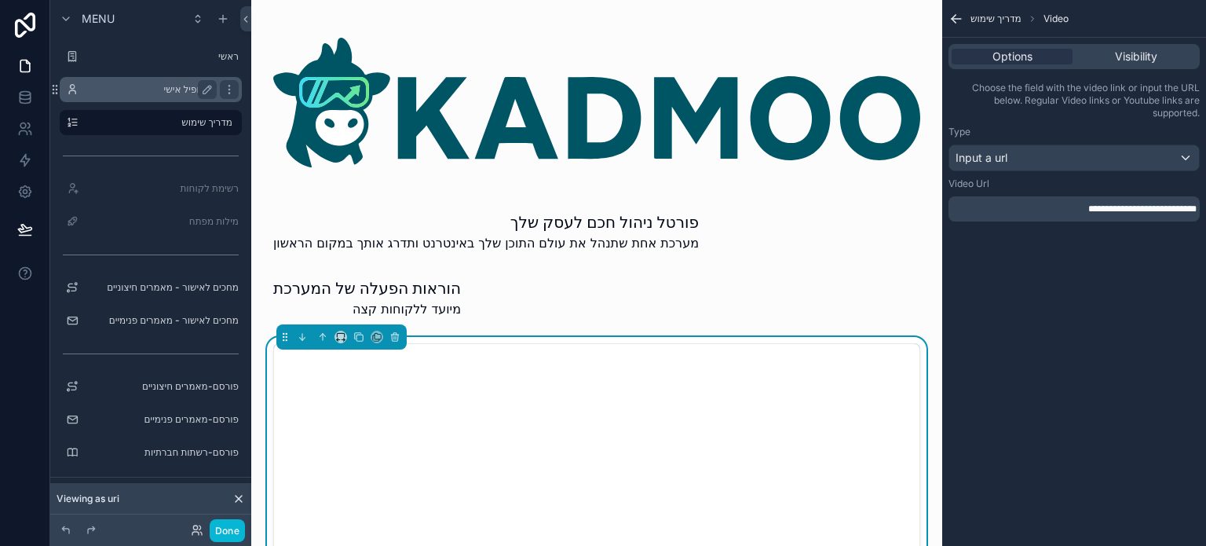
click at [160, 97] on div "פרופיל אישי" at bounding box center [151, 89] width 132 height 19
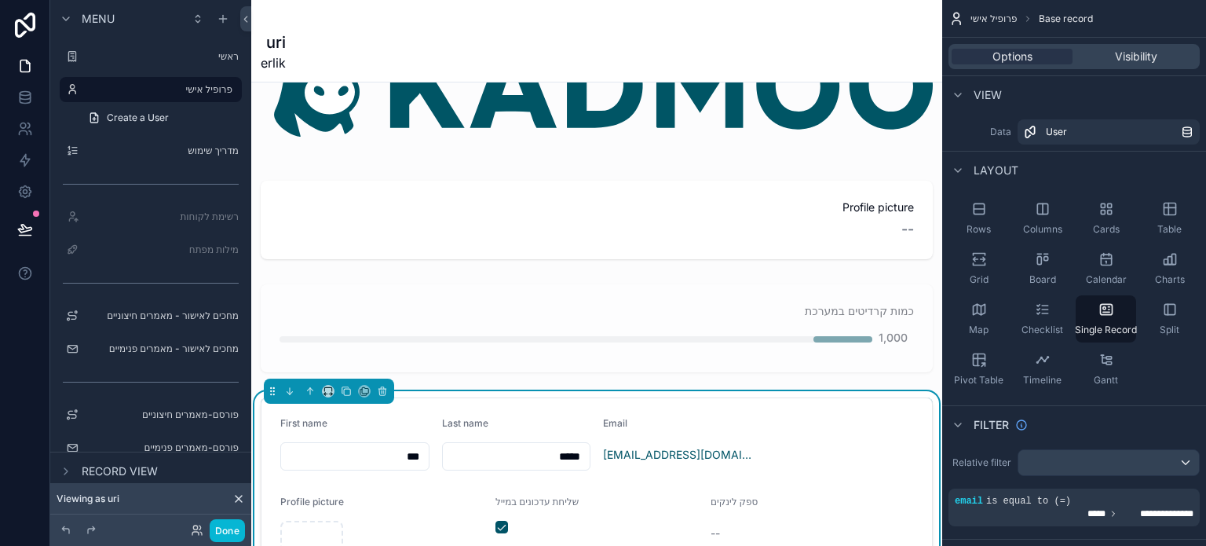
scroll to position [79, 0]
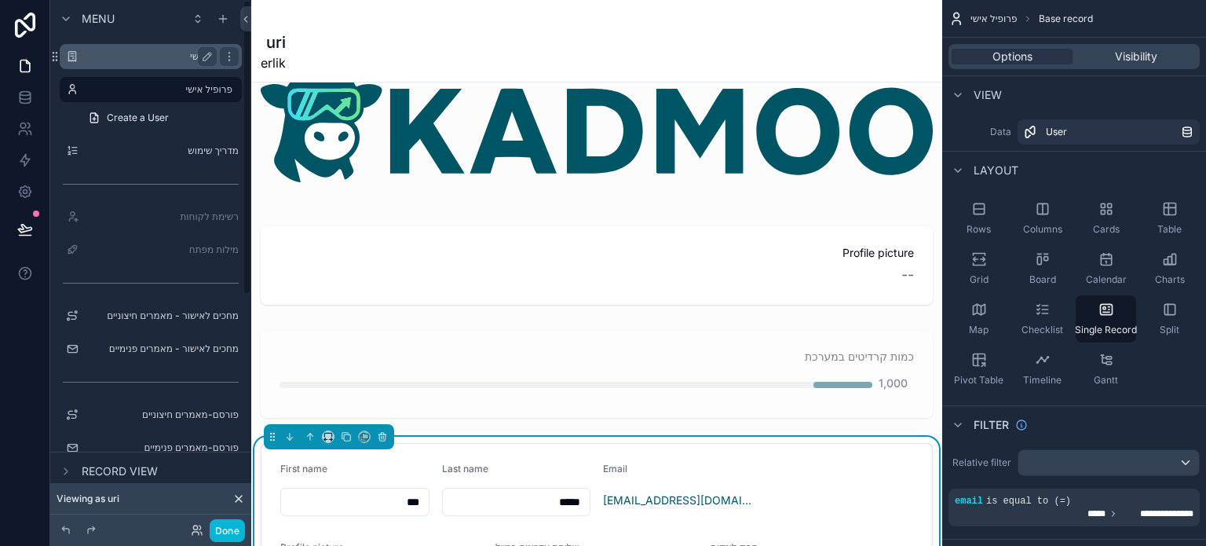
click at [177, 56] on label "ראשי" at bounding box center [148, 56] width 126 height 13
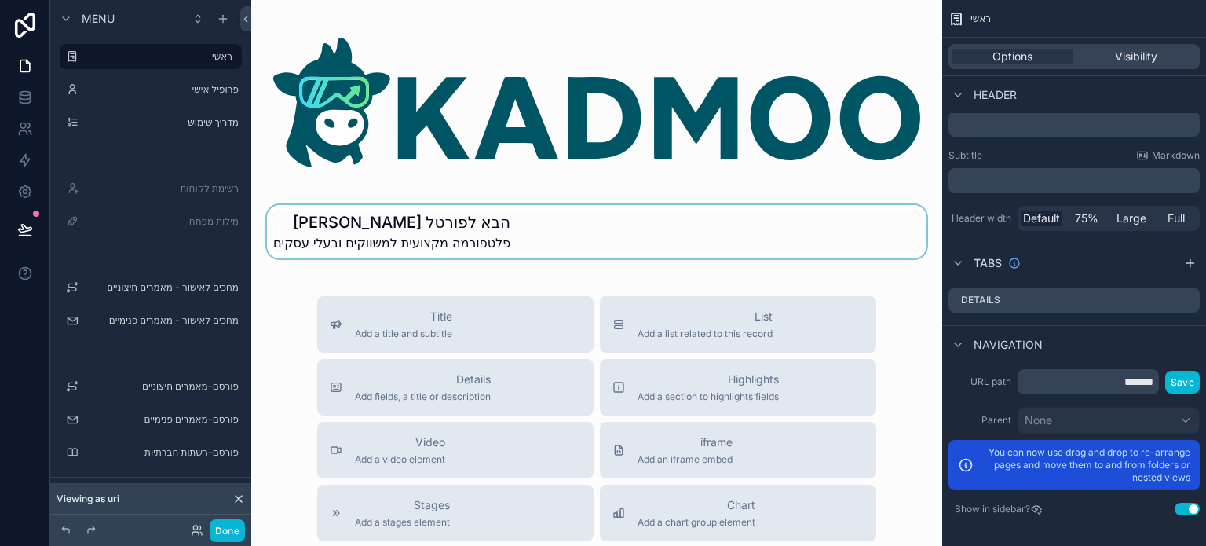
click at [455, 235] on div at bounding box center [597, 231] width 666 height 53
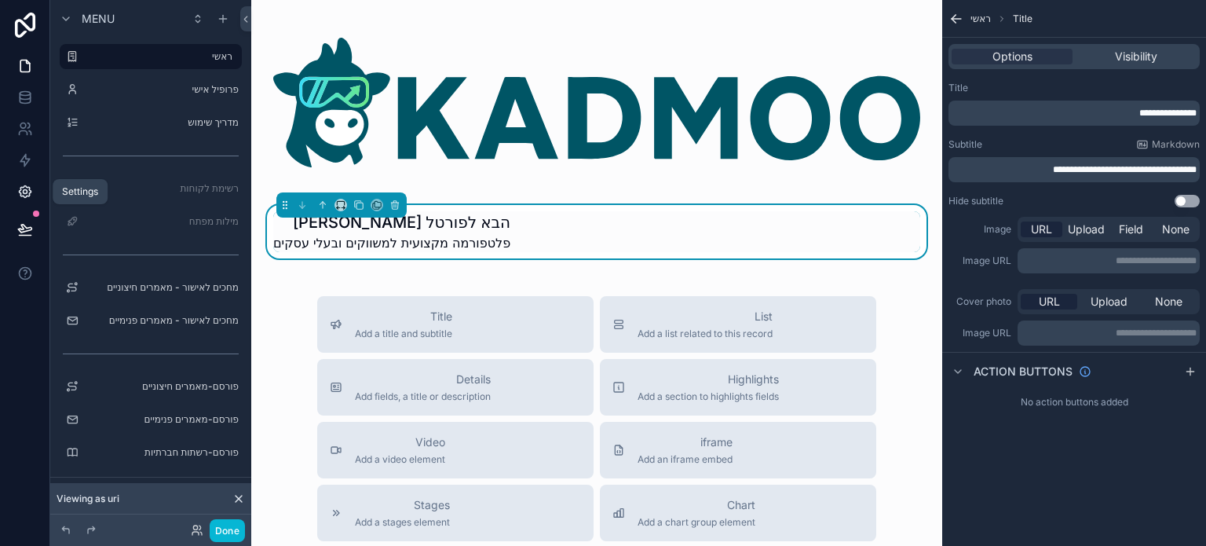
click at [22, 197] on icon at bounding box center [25, 192] width 16 height 16
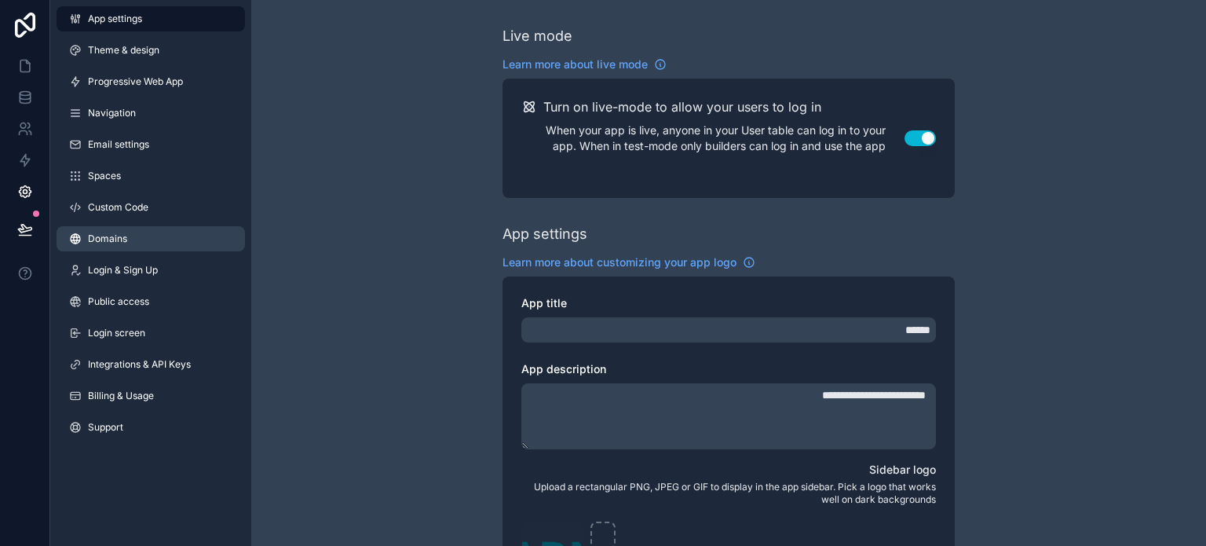
click at [141, 238] on link "Domains" at bounding box center [151, 238] width 188 height 25
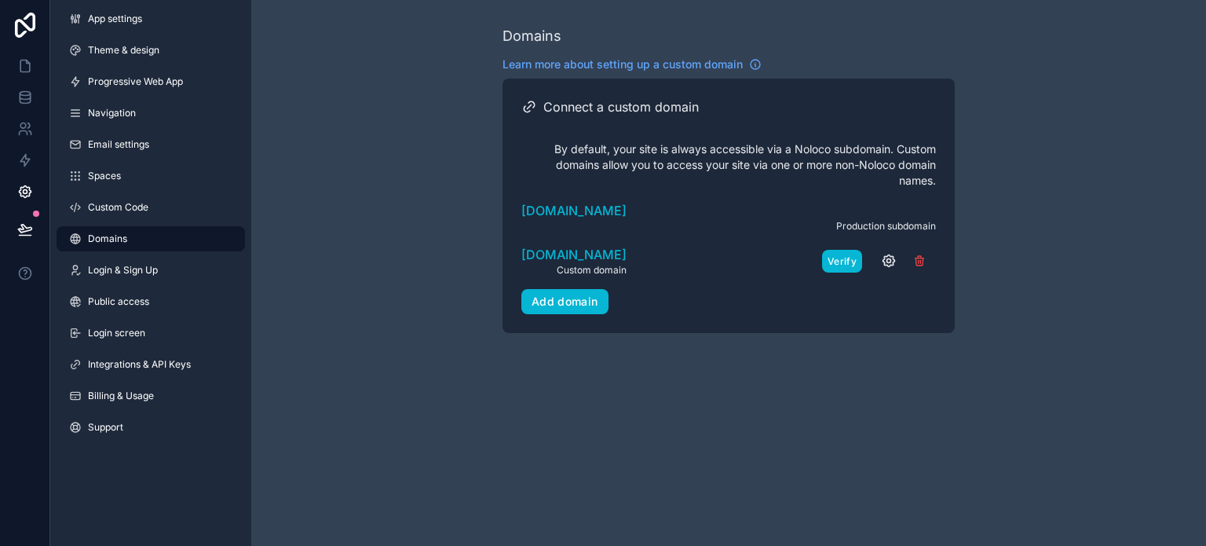
click at [847, 258] on button "Verify" at bounding box center [842, 261] width 40 height 23
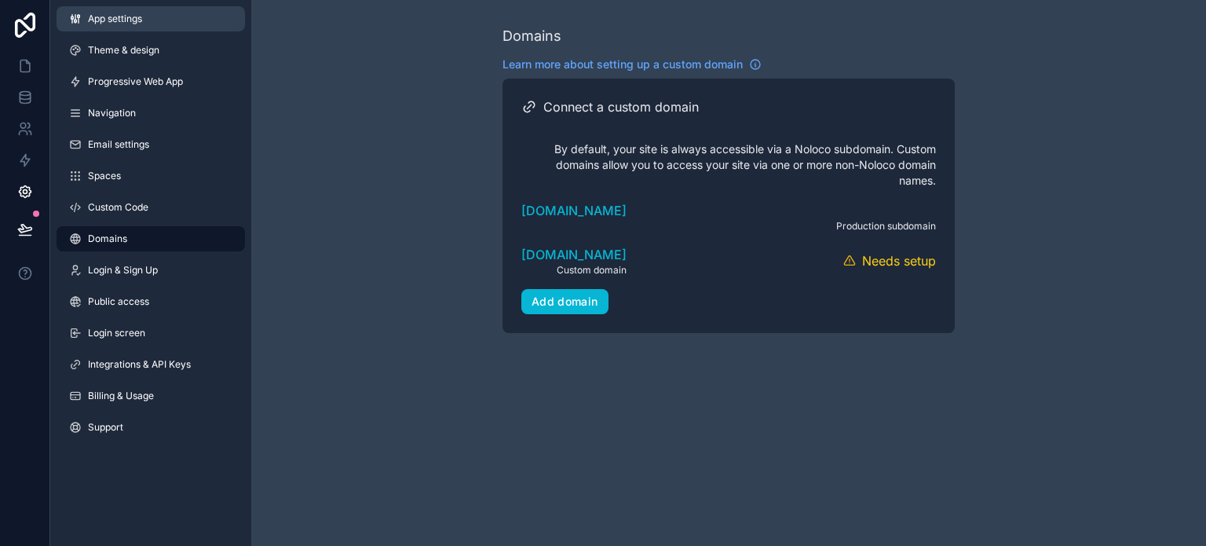
click at [102, 20] on span "App settings" at bounding box center [115, 19] width 54 height 13
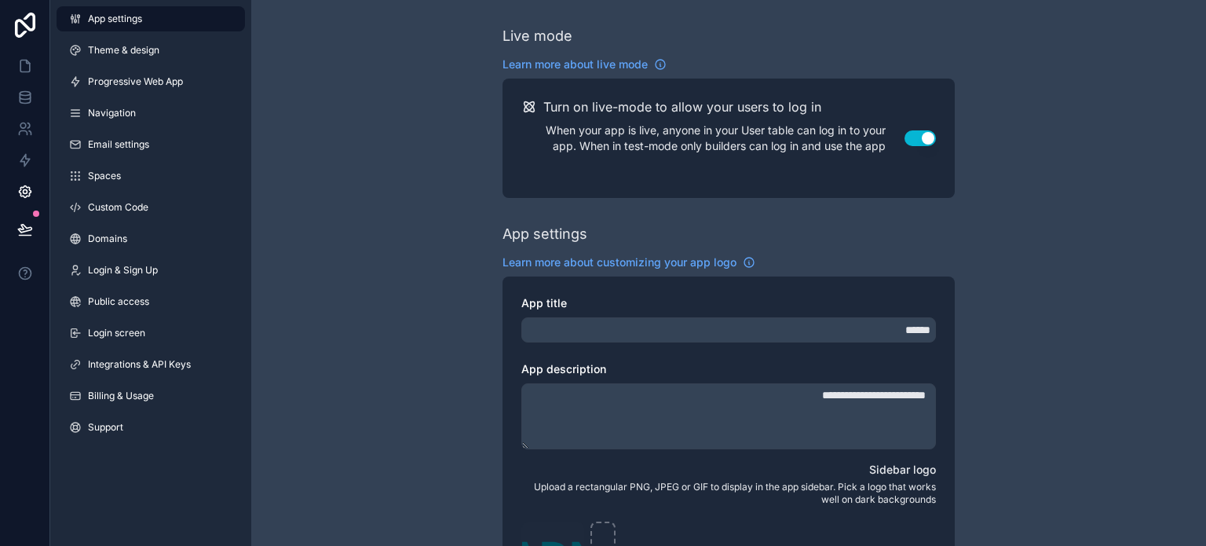
click at [29, 9] on link at bounding box center [25, 25] width 50 height 50
click at [22, 23] on icon at bounding box center [25, 25] width 20 height 25
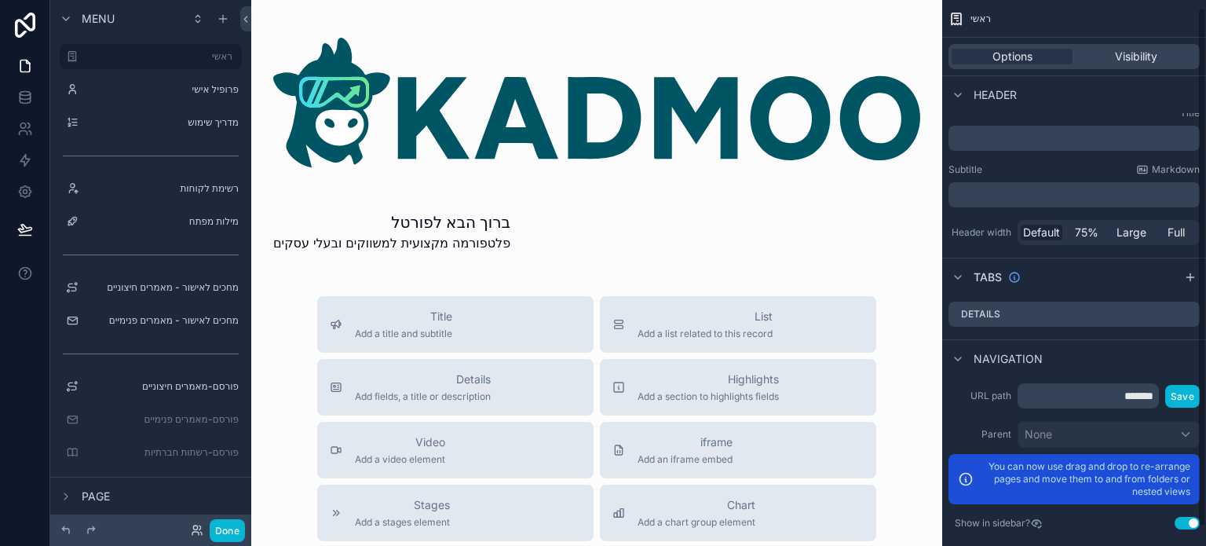
scroll to position [27, 0]
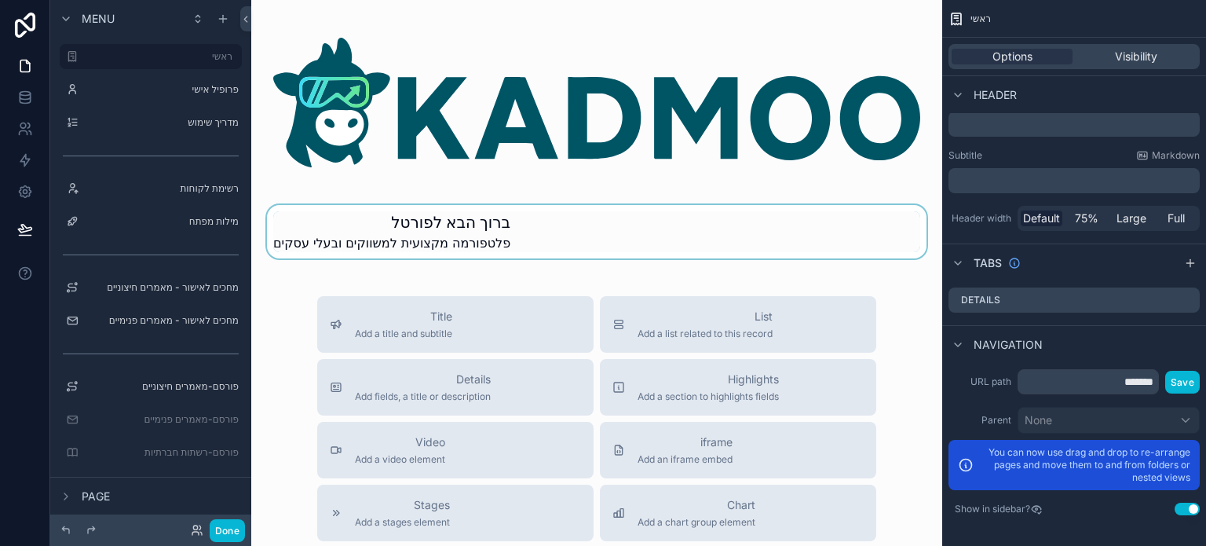
click at [492, 233] on div "scrollable content" at bounding box center [597, 231] width 666 height 53
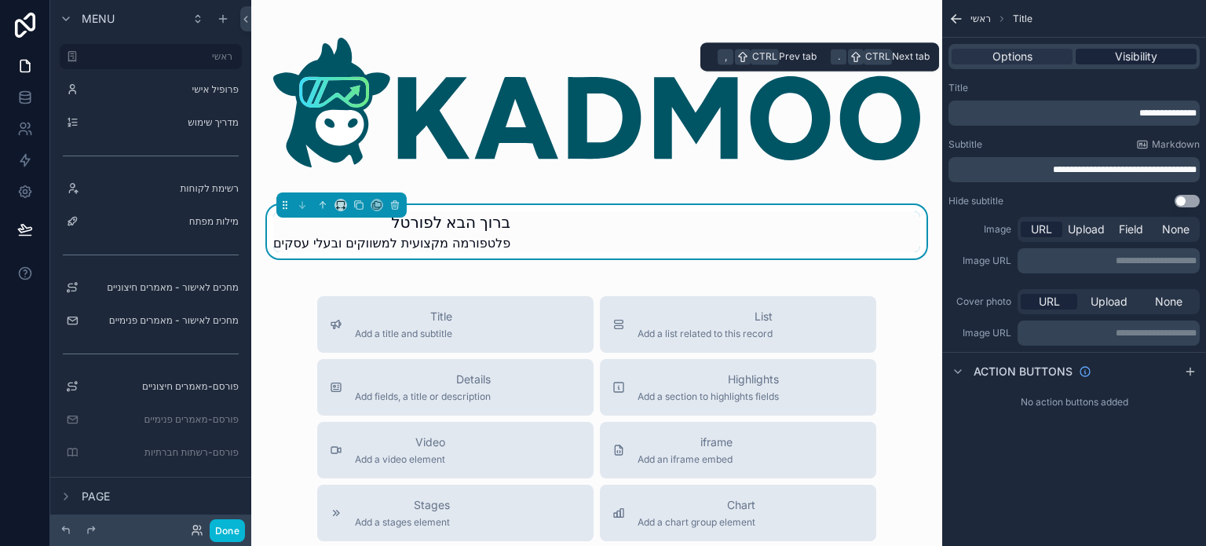
click at [1099, 53] on div "Visibility" at bounding box center [1136, 57] width 121 height 16
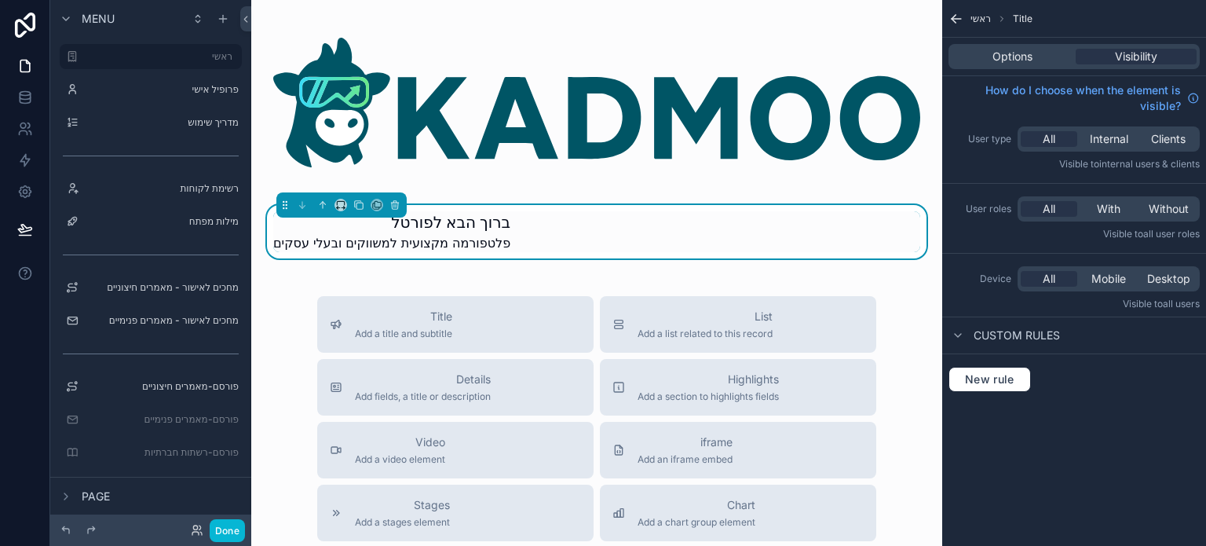
click at [275, 288] on div "[PERSON_NAME] לפורטל פלטפורמה מקצועית למשווקים ובעלי עסקים Title Add a title an…" at bounding box center [596, 490] width 691 height 981
click at [399, 291] on div "[PERSON_NAME] לפורטל פלטפורמה מקצועית למשווקים ובעלי עסקים Title Add a title an…" at bounding box center [596, 490] width 691 height 981
click at [960, 25] on icon "scrollable content" at bounding box center [957, 19] width 16 height 16
